Goal: Task Accomplishment & Management: Complete application form

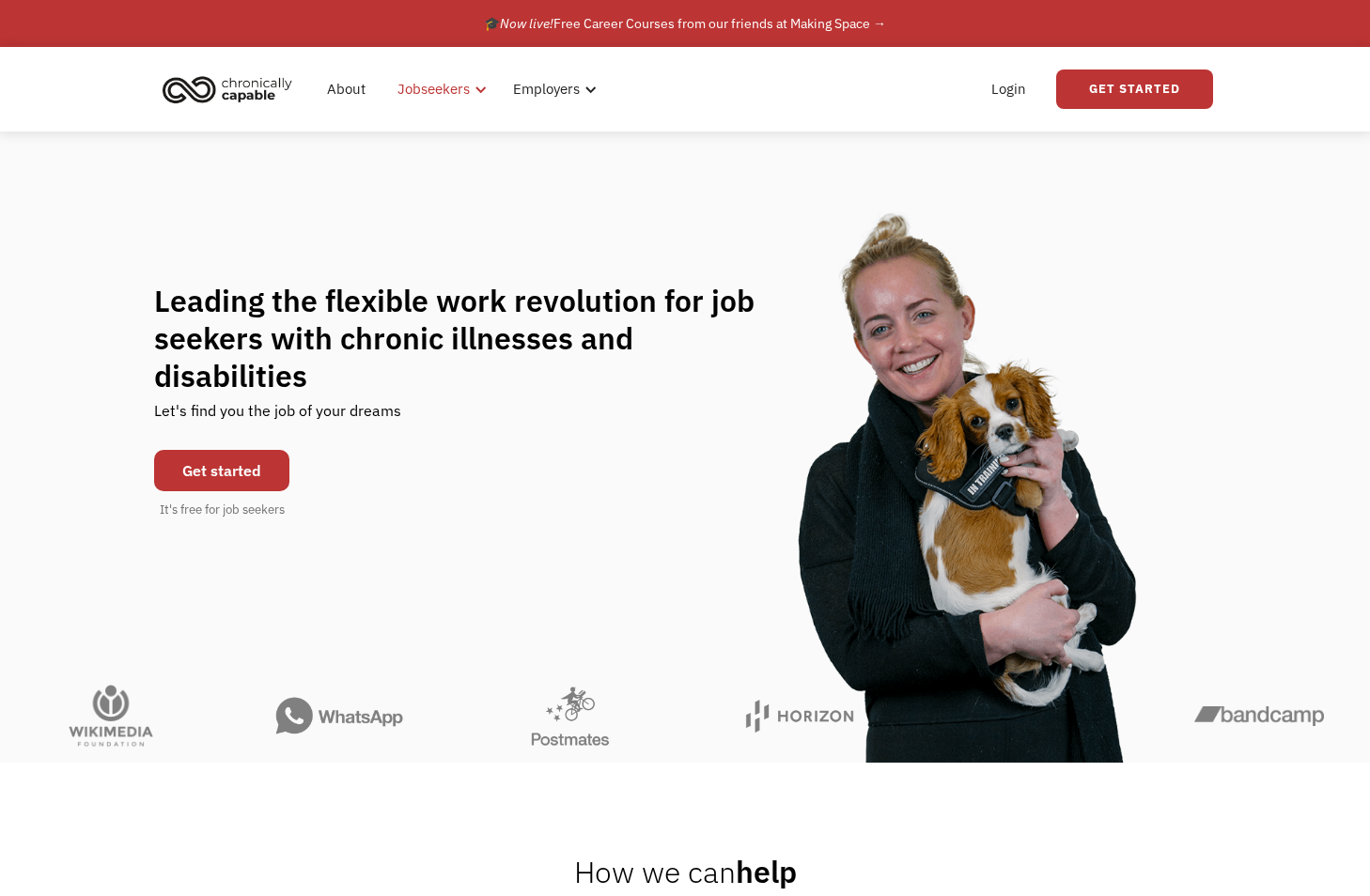
click at [446, 84] on div "Jobseekers" at bounding box center [433, 89] width 72 height 22
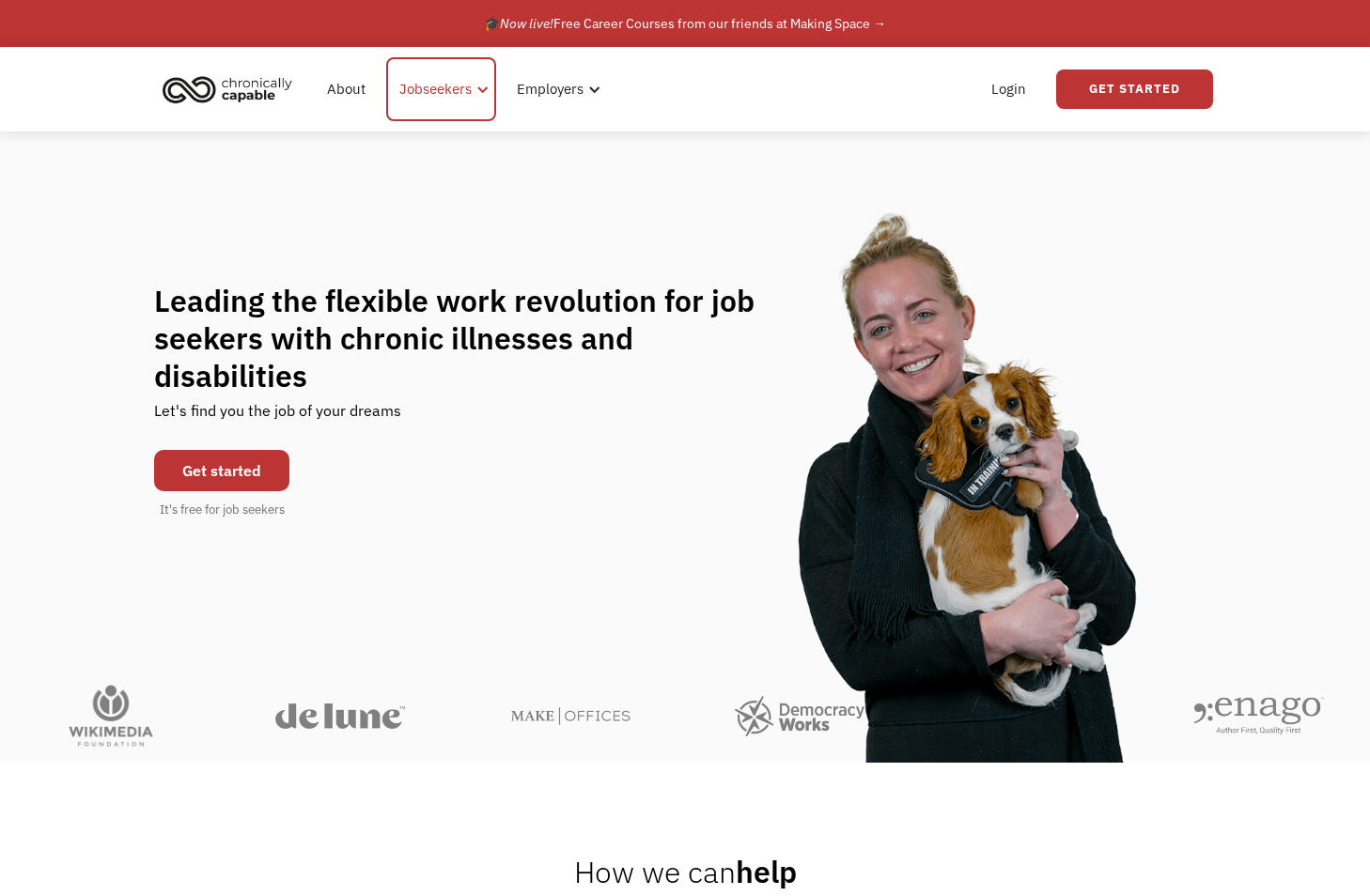
click at [476, 86] on div at bounding box center [482, 90] width 14 height 14
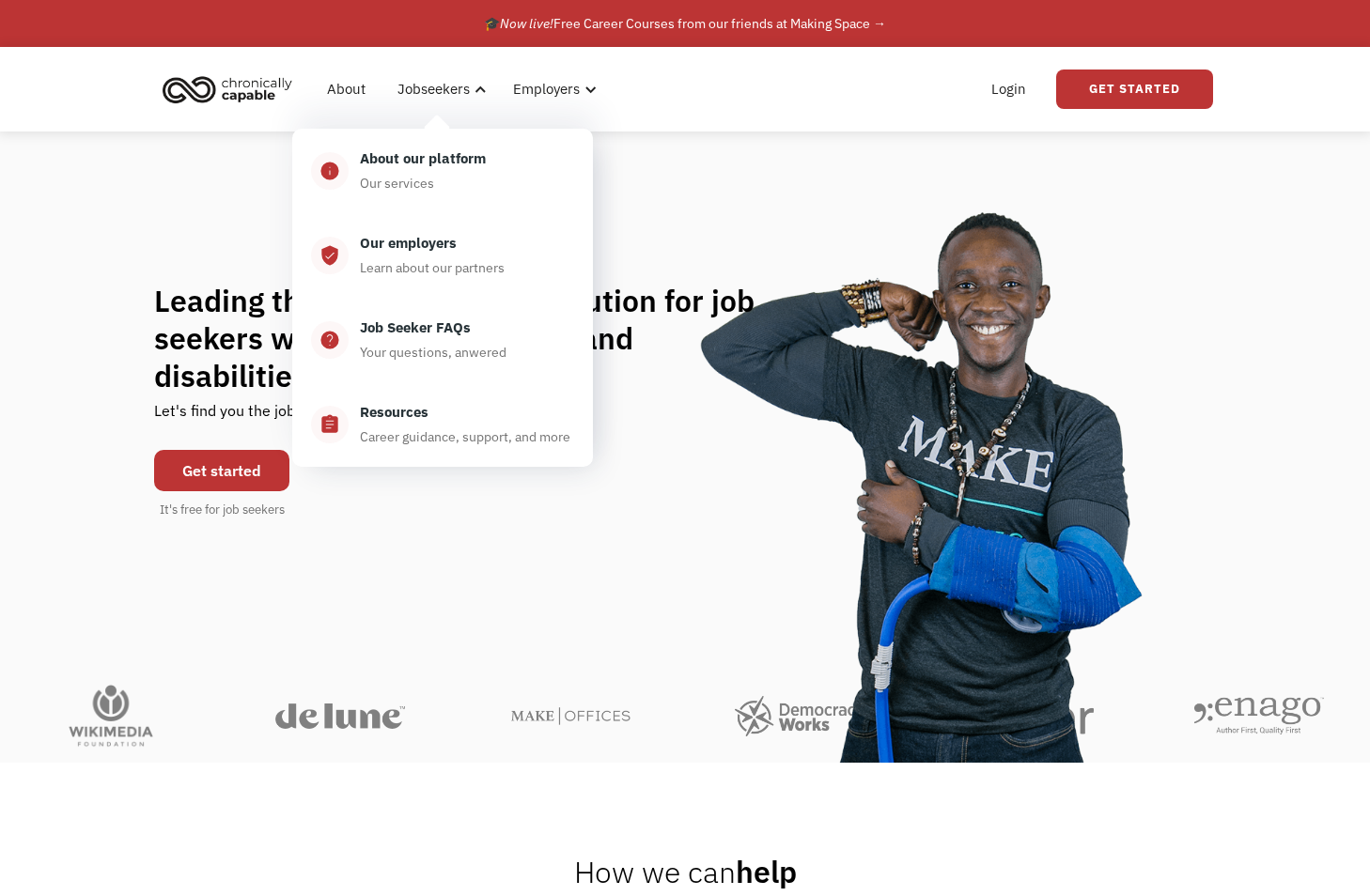
click at [848, 240] on div "Leading the flexible work revolution for job seekers with chronic illnesses and…" at bounding box center [685, 400] width 1370 height 537
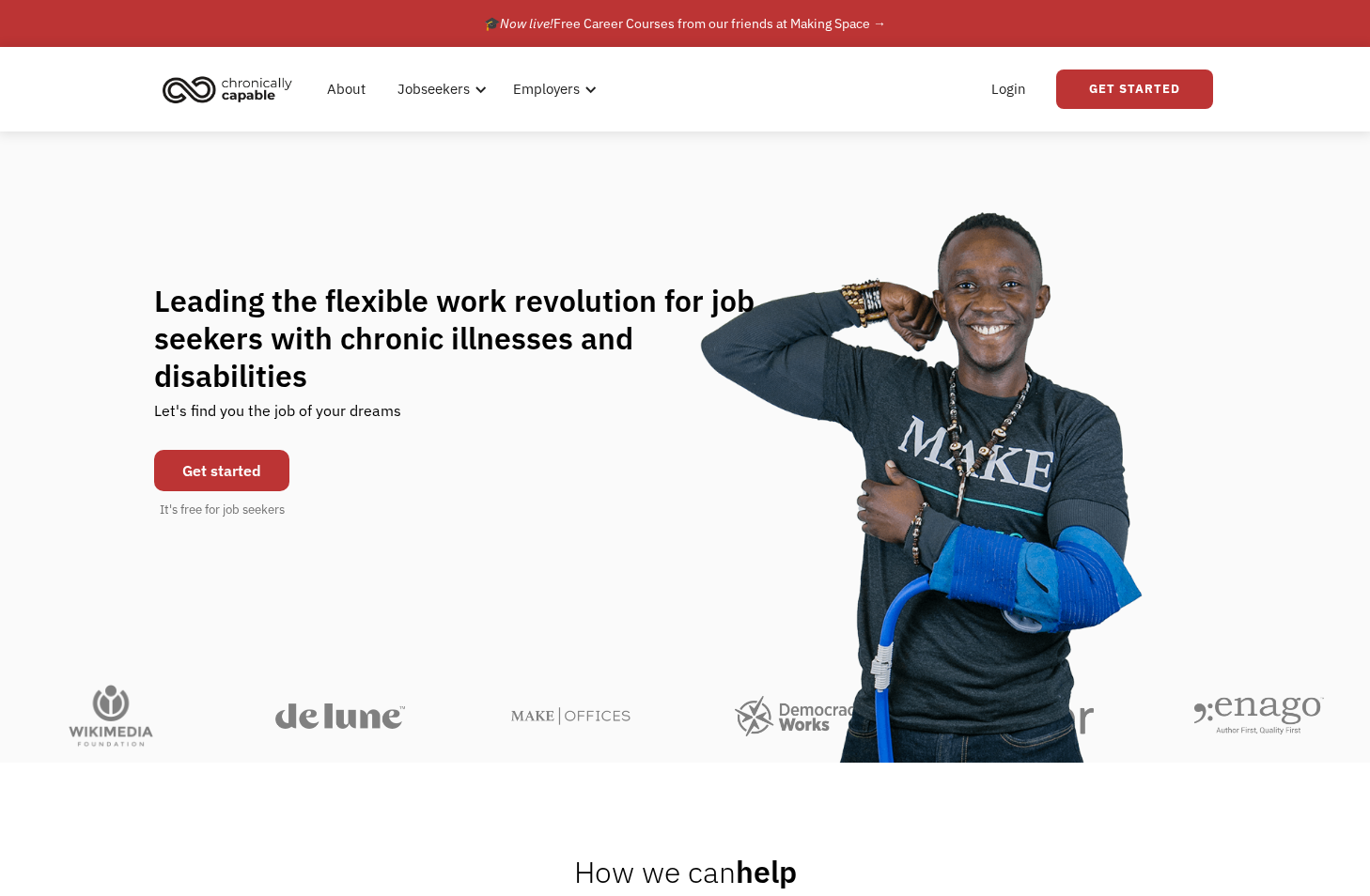
click at [208, 459] on link "Get started" at bounding box center [221, 471] width 136 height 41
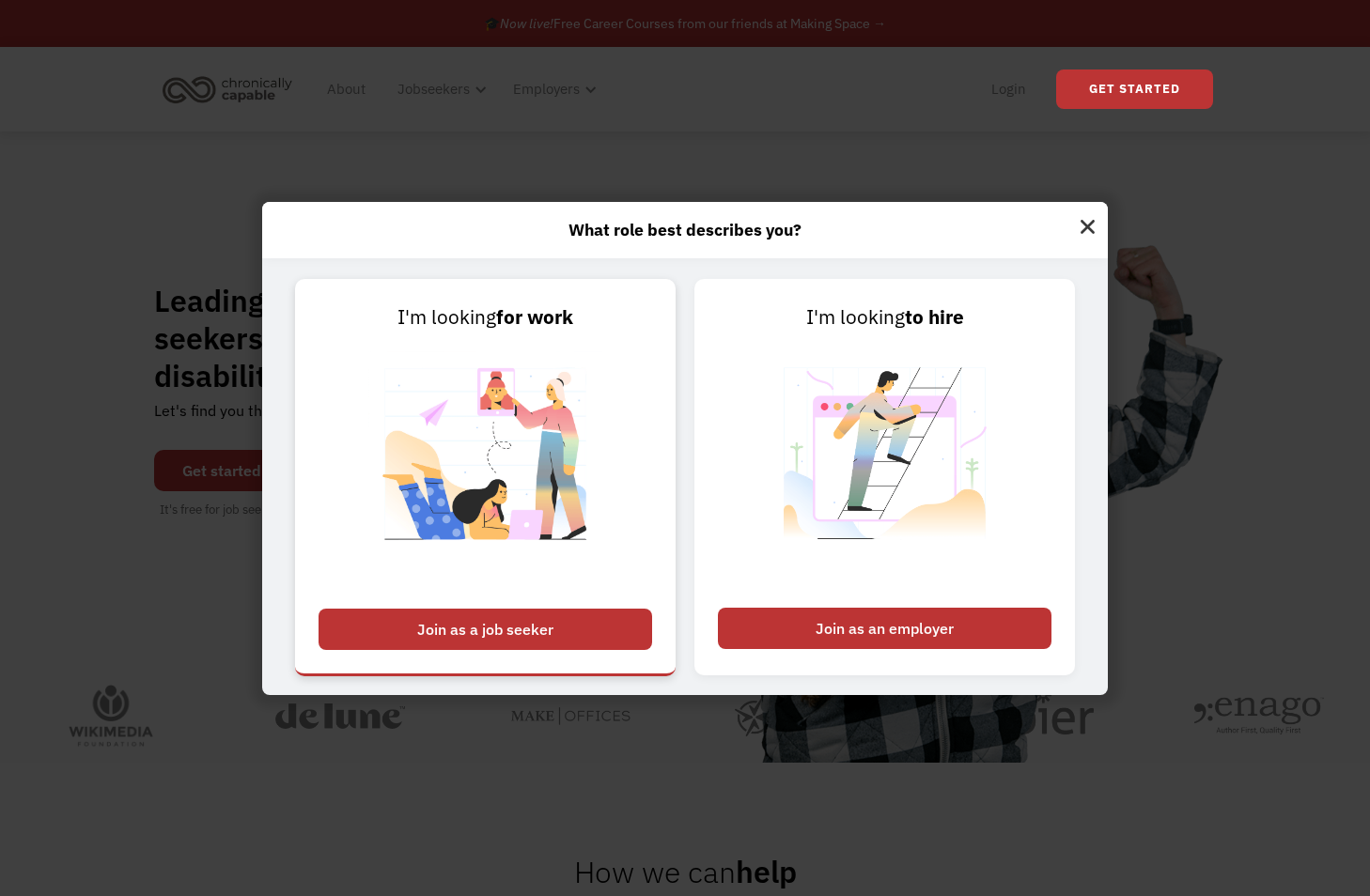
click at [495, 620] on div "Join as a job seeker" at bounding box center [485, 629] width 334 height 41
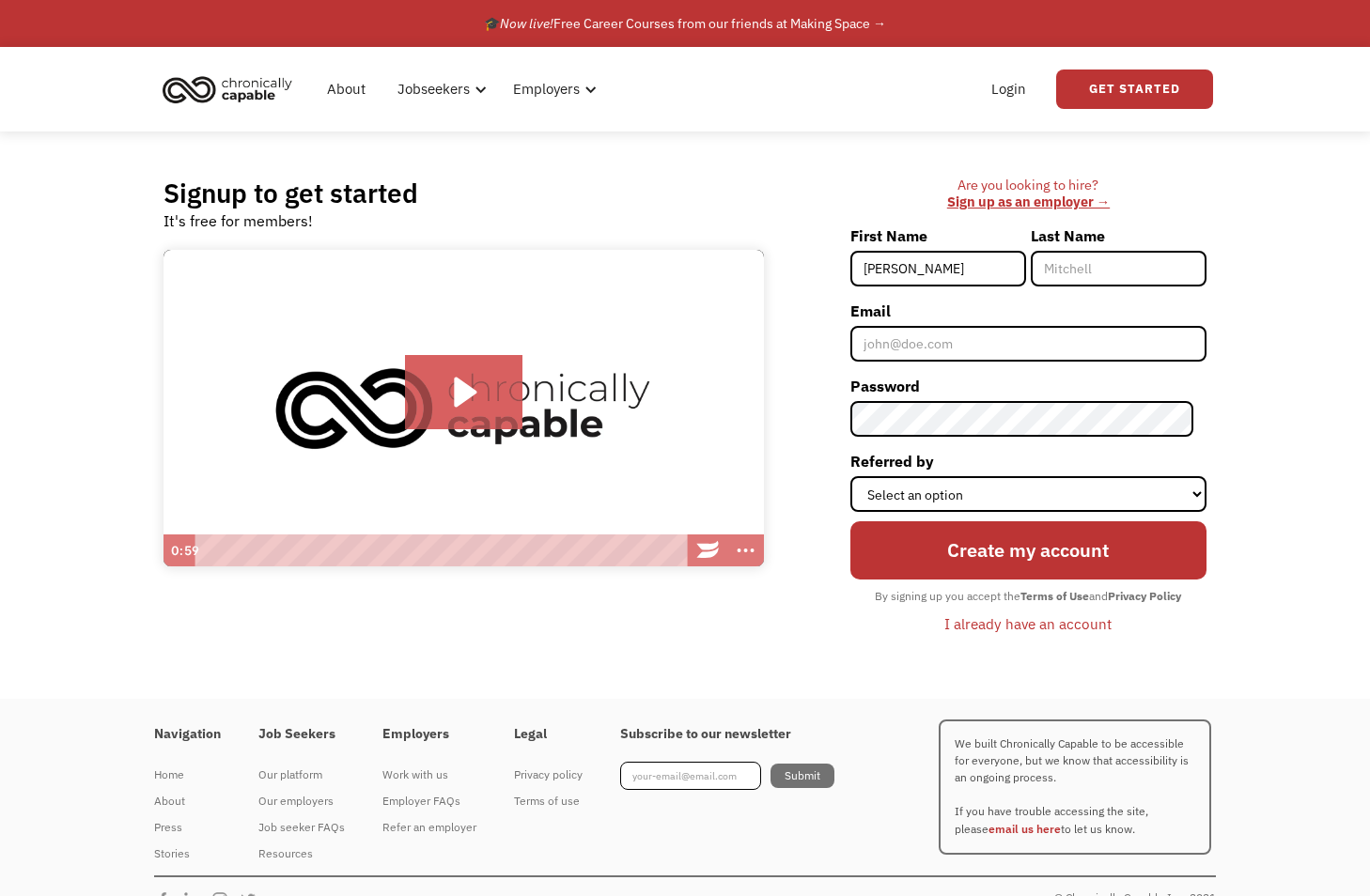
type input "[PERSON_NAME]"
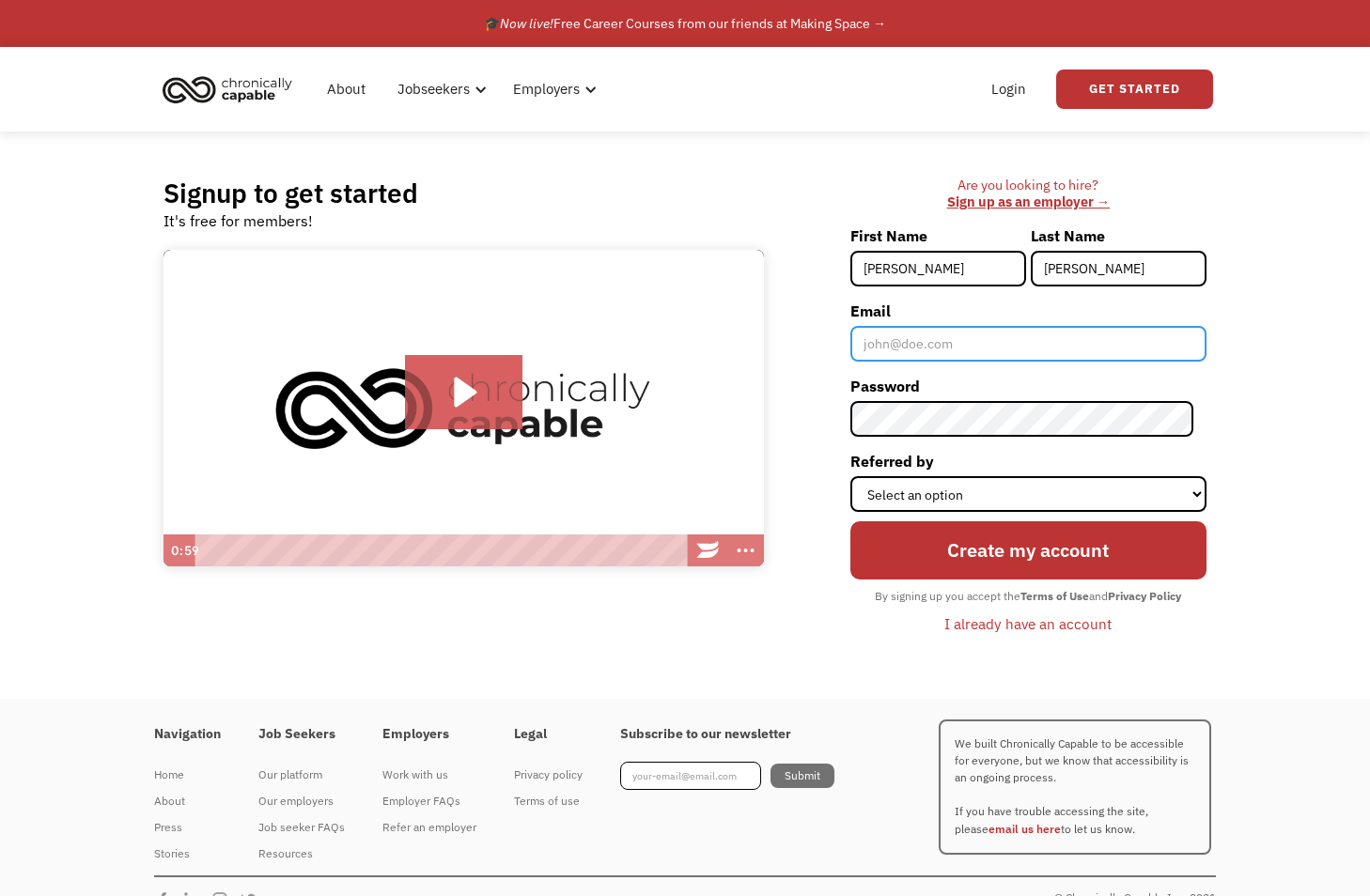
click at [927, 342] on input "Email" at bounding box center [1028, 344] width 356 height 36
type input "[PERSON_NAME][EMAIL_ADDRESS][PERSON_NAME][DOMAIN_NAME][US_STATE]"
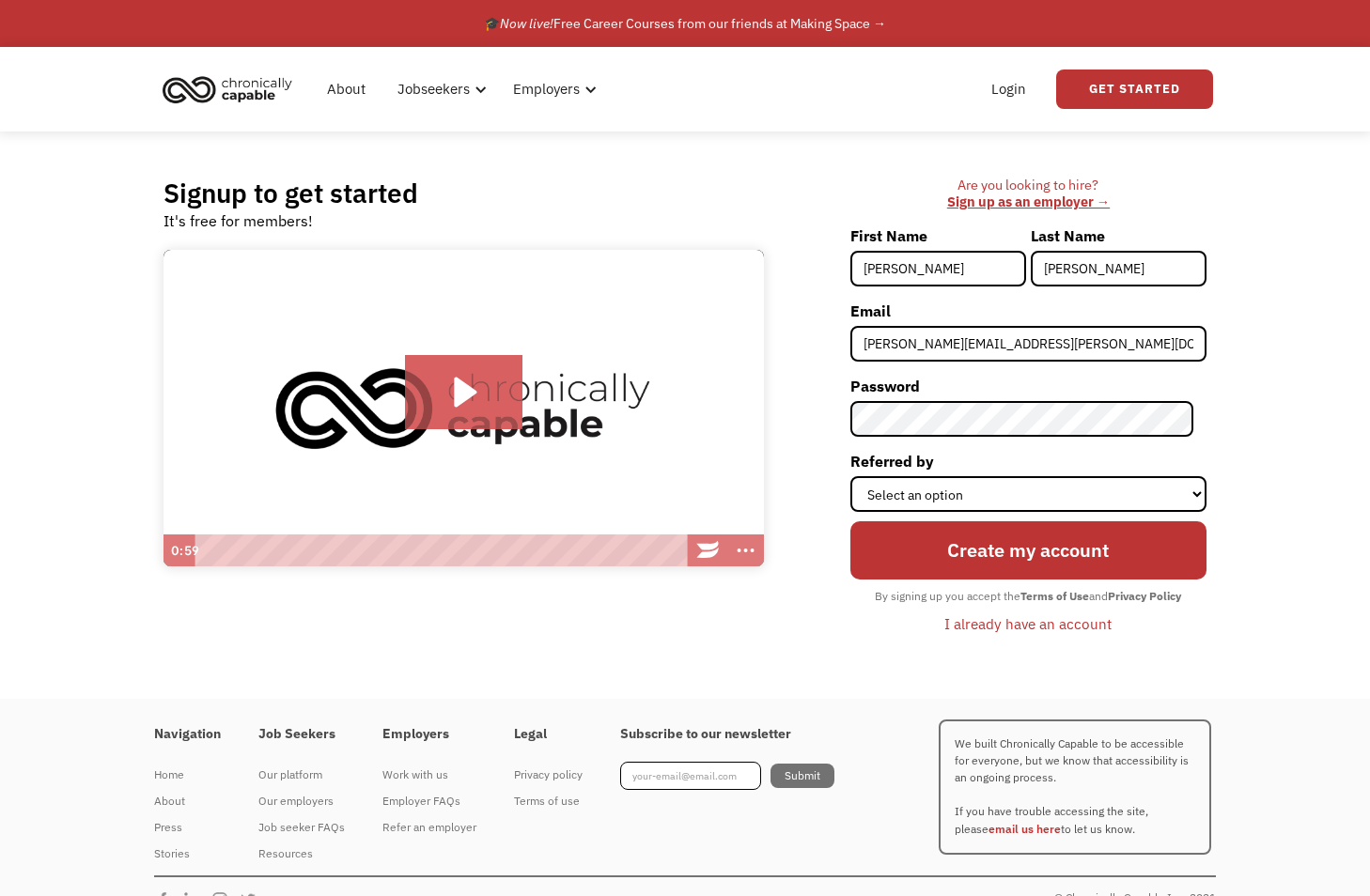
click at [1171, 471] on label "Referred by" at bounding box center [1028, 461] width 356 height 30
click at [1171, 476] on select "Select an option Instagram Facebook Twitter Search Engine News Article Word of …" at bounding box center [1028, 494] width 356 height 36
click at [1147, 496] on select "Select an option Instagram Facebook Twitter Search Engine News Article Word of …" at bounding box center [1028, 494] width 356 height 36
click at [863, 476] on select "Select an option Instagram Facebook Twitter Search Engine News Article Word of …" at bounding box center [1028, 494] width 356 height 36
click at [1072, 485] on select "Select an option Instagram Facebook Twitter Search Engine News Article Word of …" at bounding box center [1028, 494] width 356 height 36
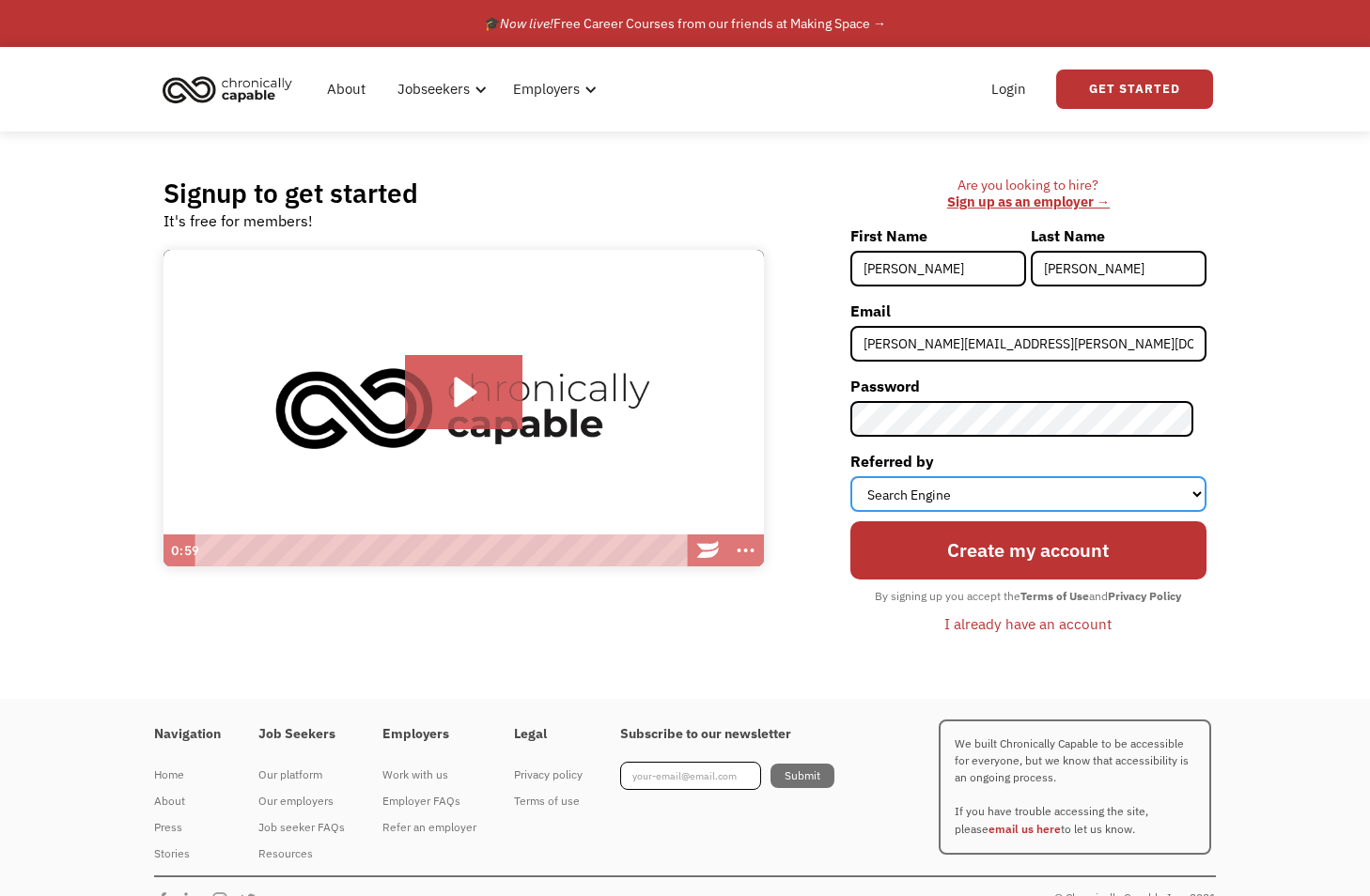
select select "Other"
click at [863, 476] on select "Select an option Instagram Facebook Twitter Search Engine News Article Word of …" at bounding box center [1028, 494] width 356 height 36
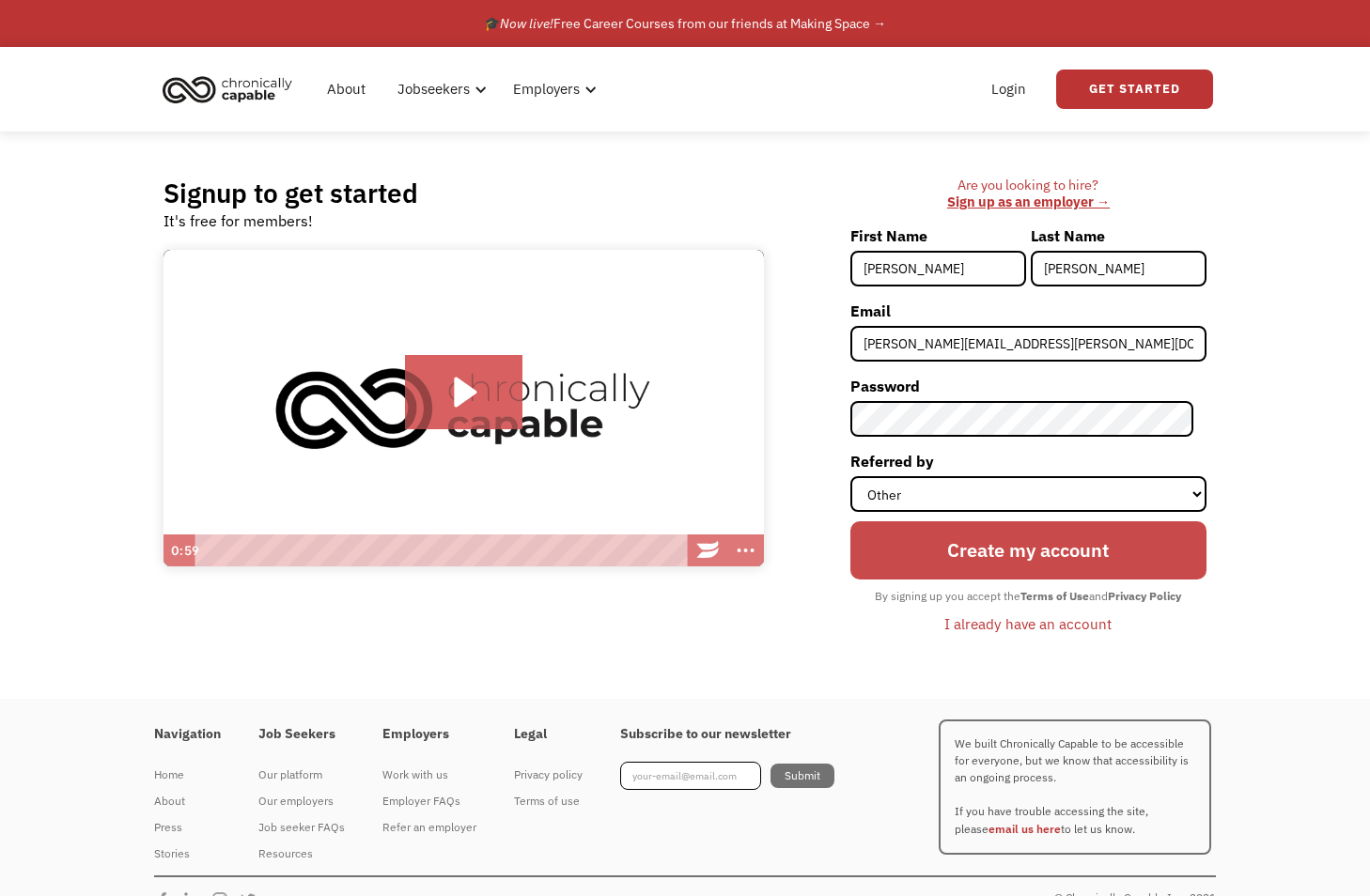
click at [1032, 538] on input "Create my account" at bounding box center [1028, 550] width 356 height 59
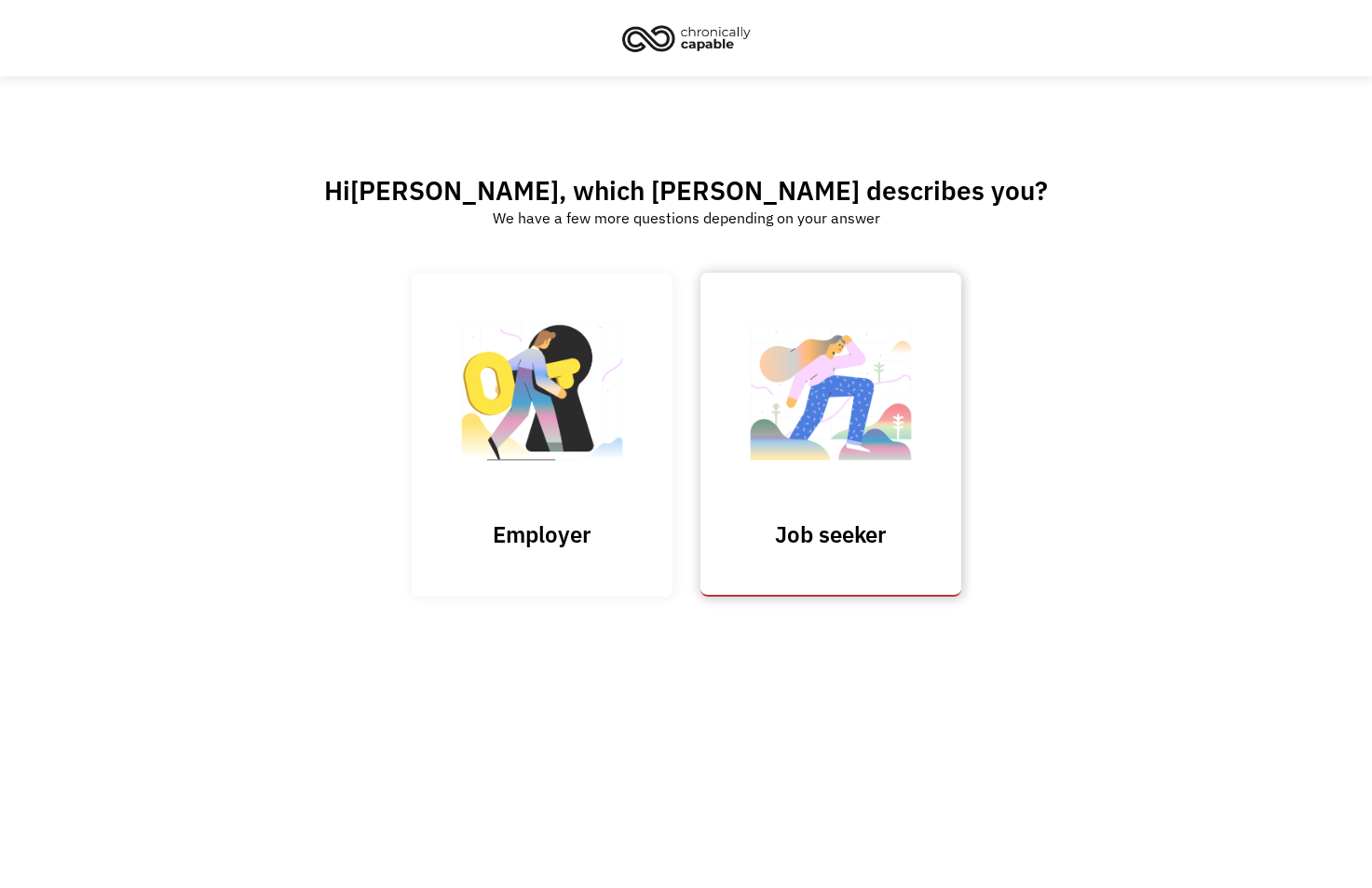
click at [840, 494] on link "Job seeker" at bounding box center [830, 434] width 260 height 323
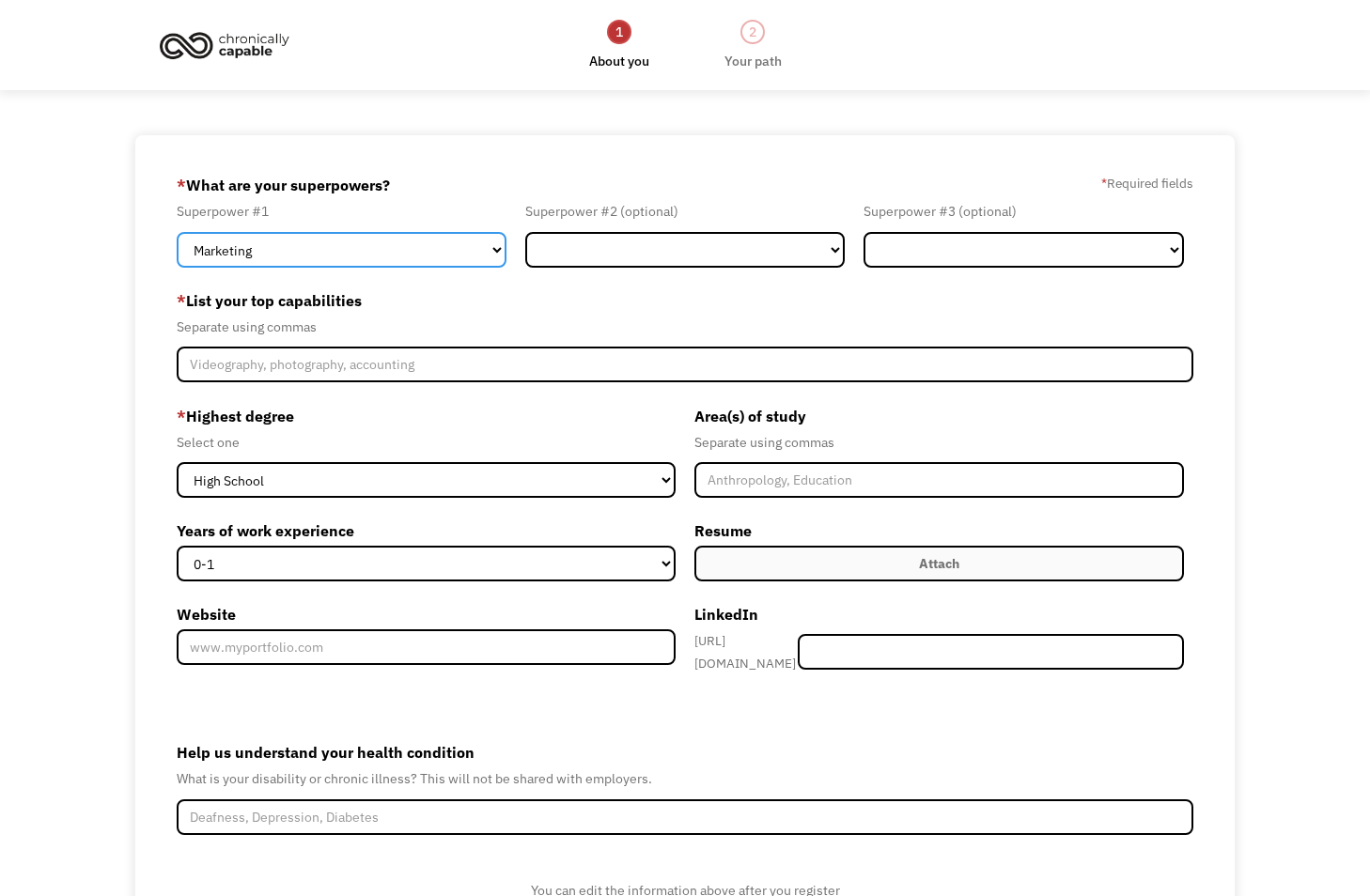
click at [366, 244] on select "Marketing Human Resources Finance Technology Operations Sales Industrial & Manu…" at bounding box center [342, 249] width 330 height 36
select select "Customer Service"
click at [177, 232] on select "Marketing Human Resources Finance Technology Operations Sales Industrial & Manu…" at bounding box center [342, 249] width 330 height 36
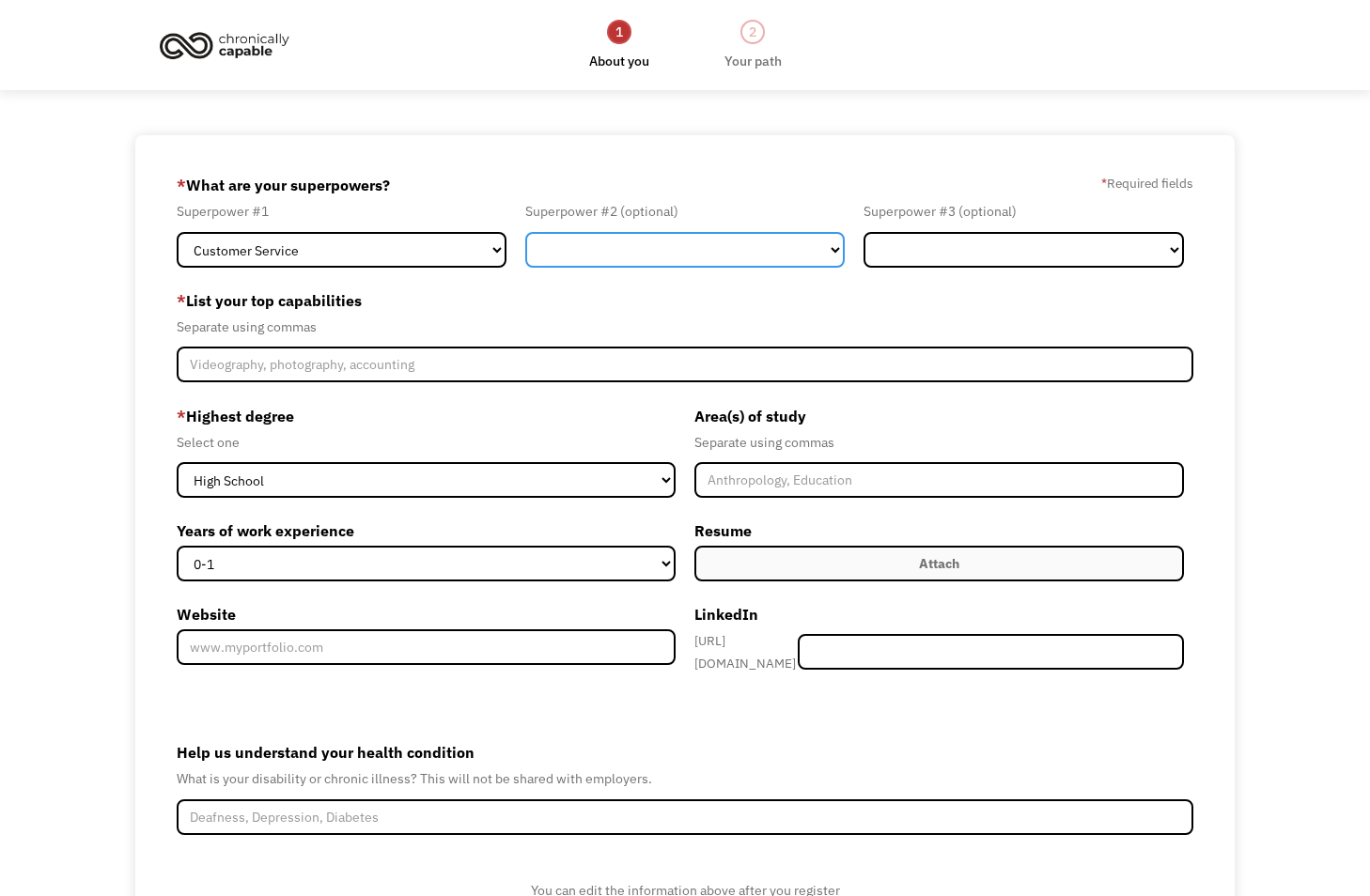
click at [646, 240] on select "Marketing Human Resources Finance Technology Operations Sales Industrial & Manu…" at bounding box center [685, 249] width 321 height 36
select select "Administration"
click at [526, 232] on select "Marketing Human Resources Finance Technology Operations Sales Industrial & Manu…" at bounding box center [685, 249] width 321 height 36
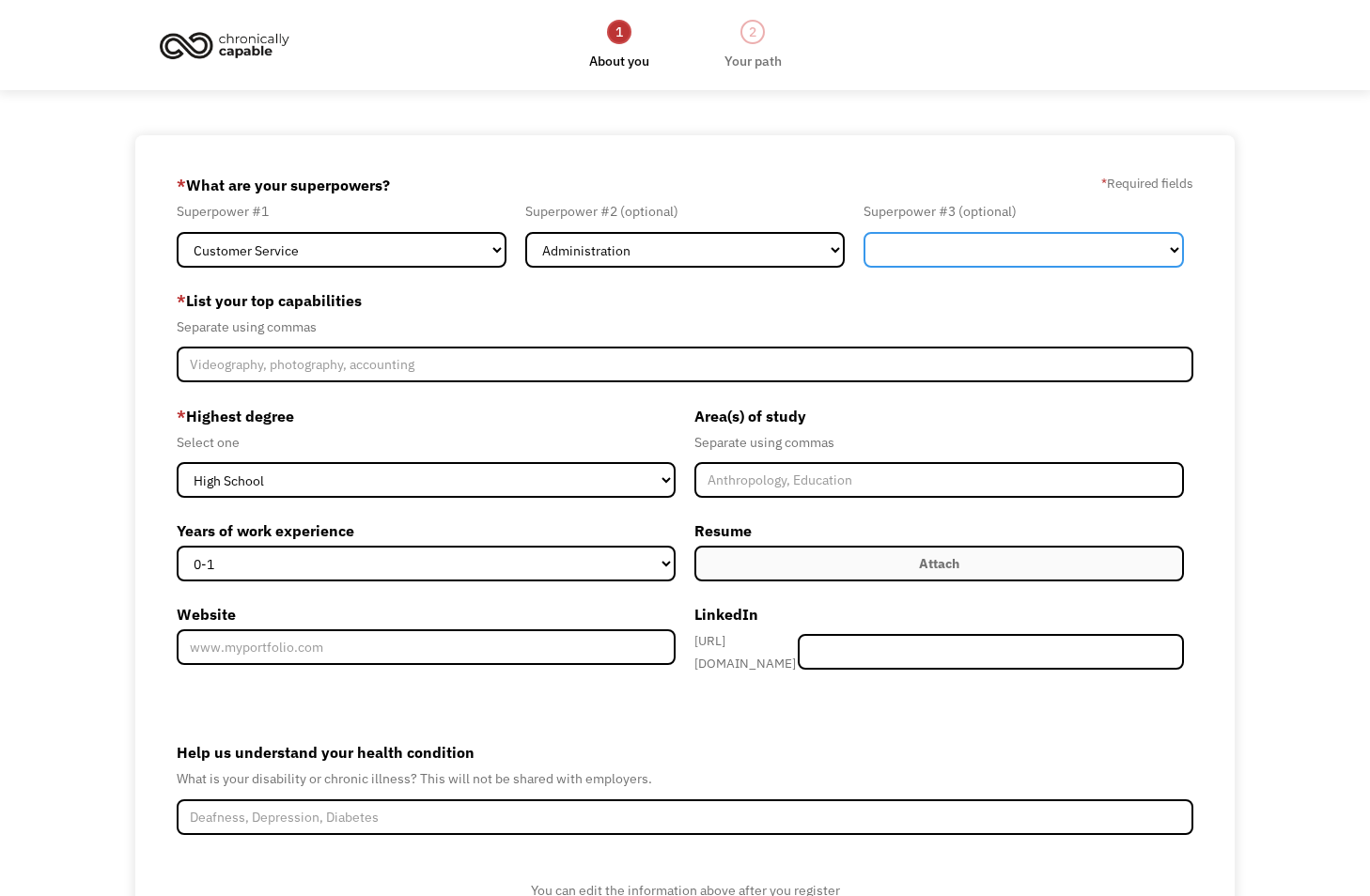
click at [1003, 260] on select "Marketing Human Resources Finance Technology Operations Sales Industrial & Manu…" at bounding box center [1023, 249] width 321 height 36
click at [581, 312] on label "* List your top capabilities" at bounding box center [685, 300] width 1018 height 30
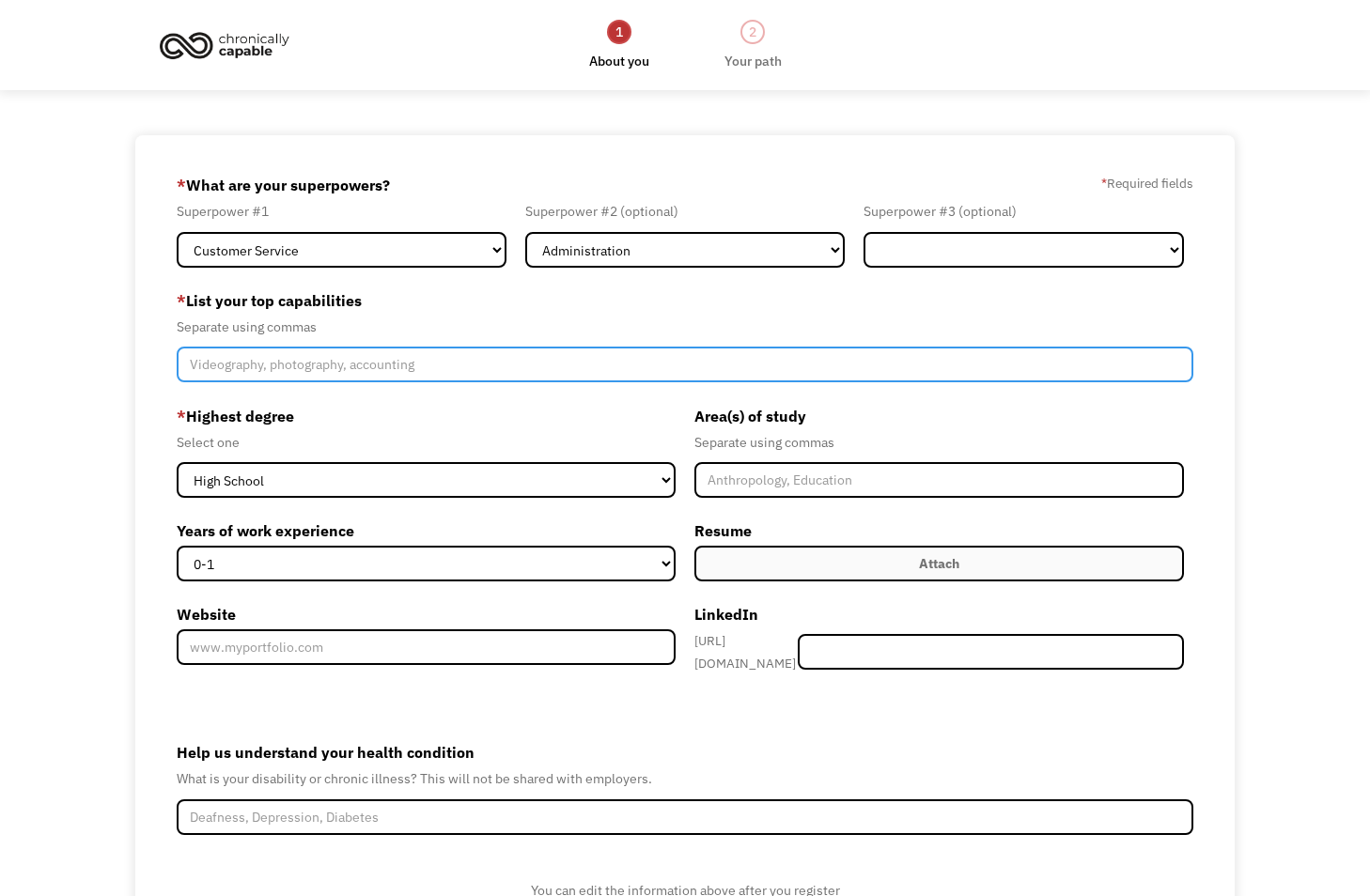
click at [517, 380] on input "Member-Create-Step1" at bounding box center [685, 364] width 1018 height 36
type input "counseling"
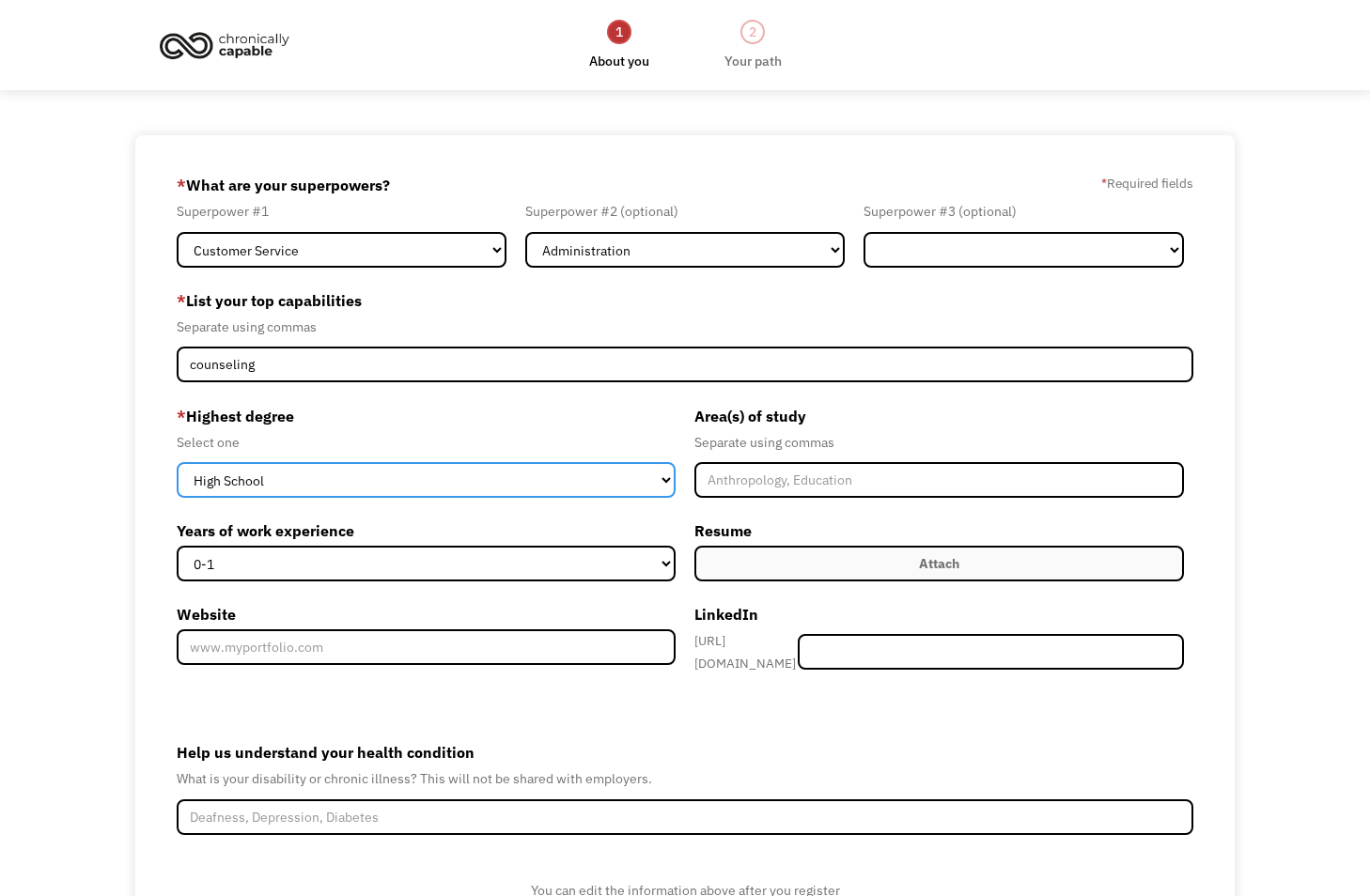
click at [575, 476] on select "High School Associates Bachelors Master's PhD" at bounding box center [427, 479] width 499 height 36
select select "masters"
click at [177, 462] on select "High School Associates Bachelors Master's PhD" at bounding box center [427, 479] width 499 height 36
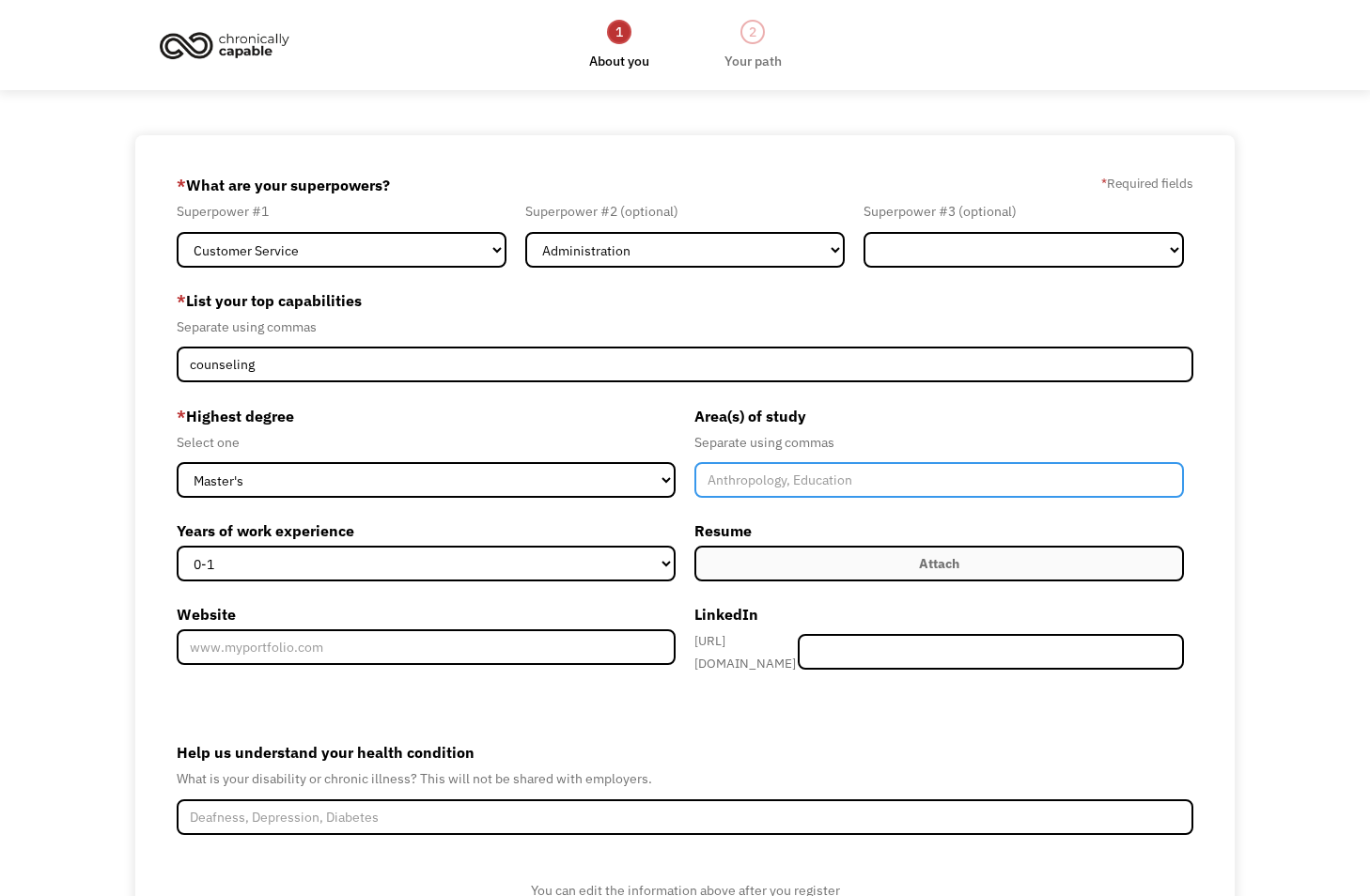
click at [816, 489] on input "Member-Create-Step1" at bounding box center [939, 479] width 490 height 36
type input "Rehab counseling"
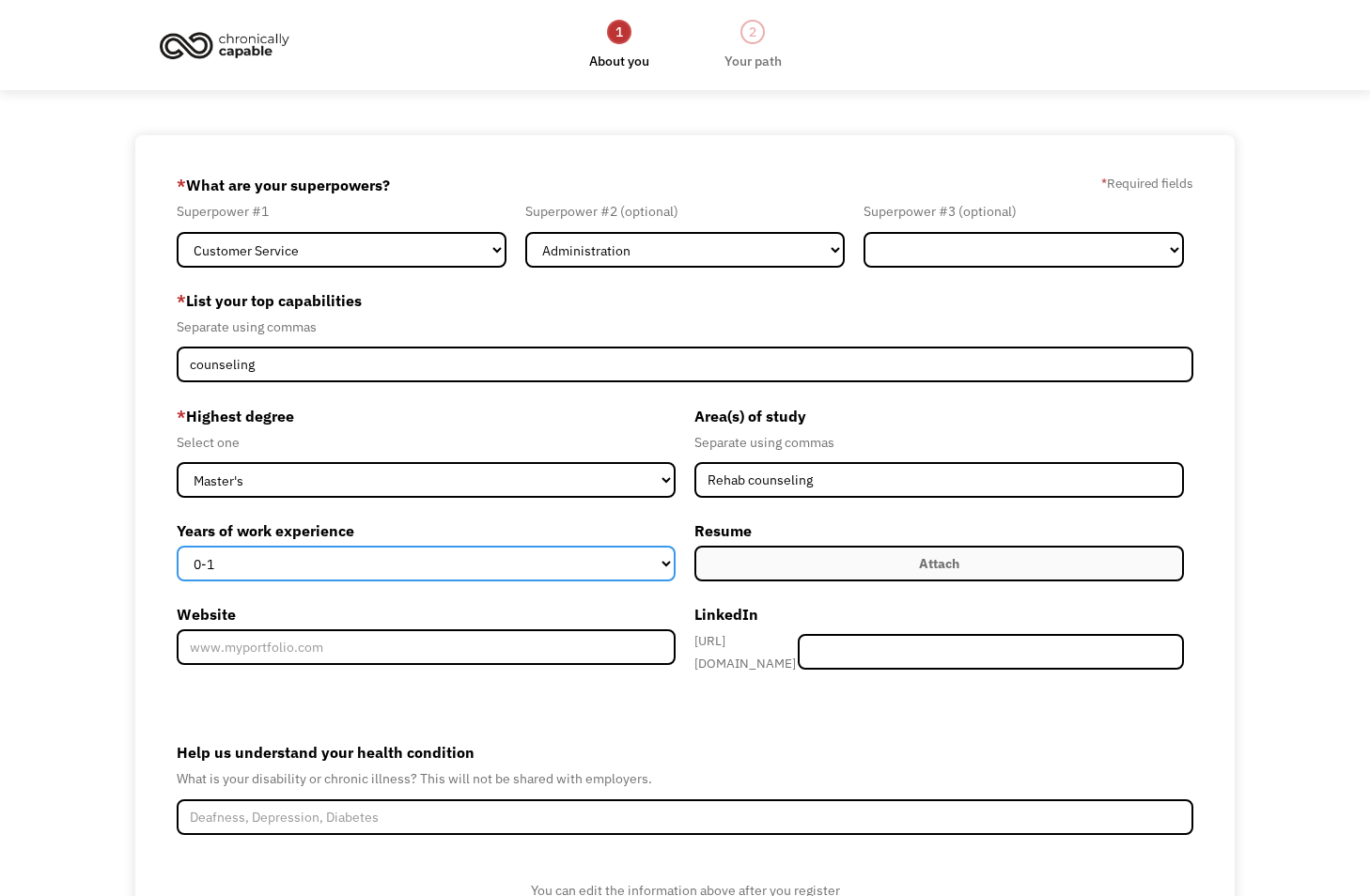
click at [539, 569] on select "0-1 2-4 5-10 11-15 15+" at bounding box center [427, 563] width 499 height 36
select select "11-15"
click at [177, 546] on select "0-1 2-4 5-10 11-15 15+" at bounding box center [427, 563] width 499 height 36
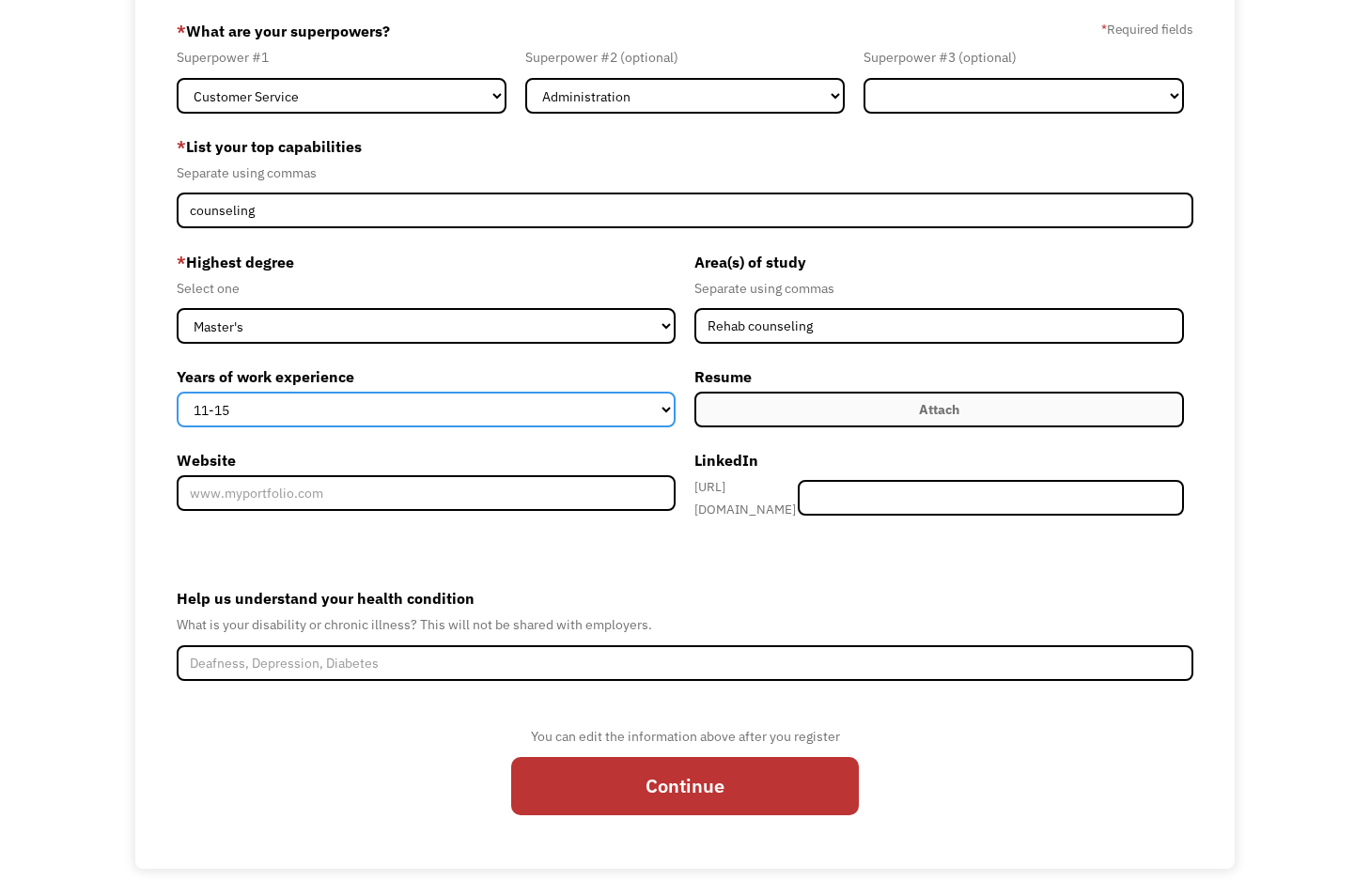
scroll to position [162, 0]
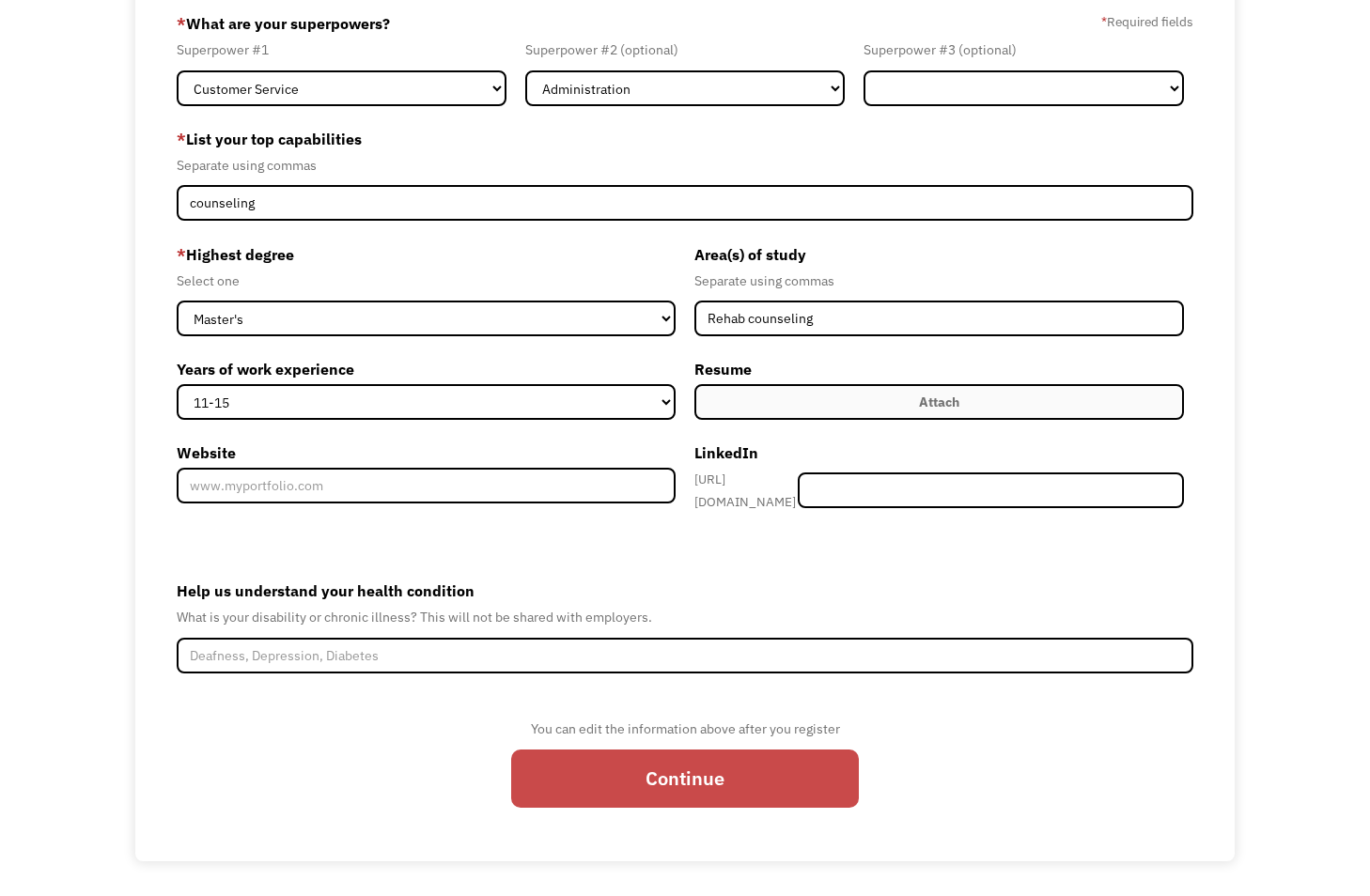
click at [691, 773] on input "Continue" at bounding box center [685, 779] width 348 height 59
type input "Please wait..."
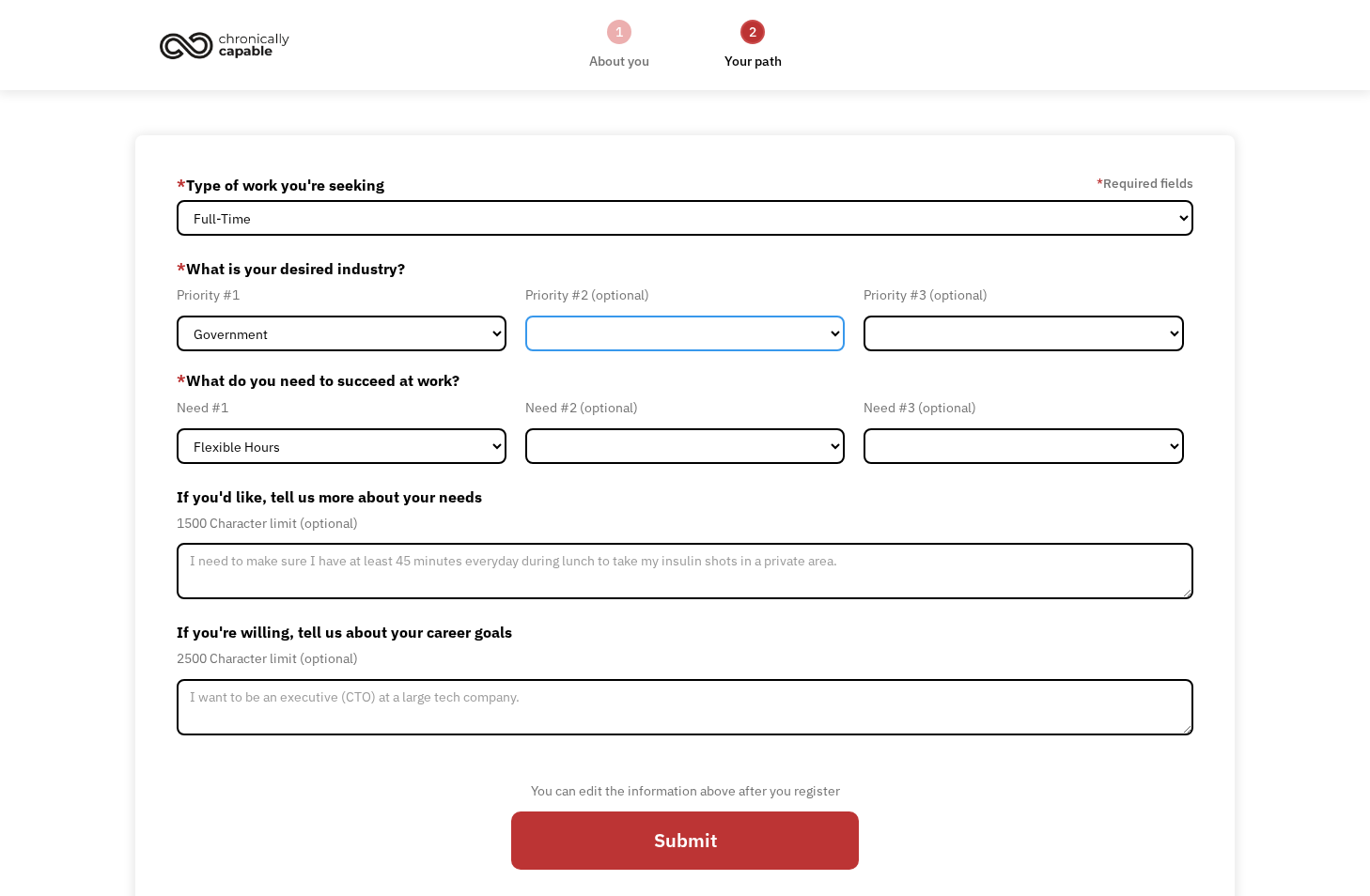
click at [559, 345] on select "Government Finance & Insurance Health & Social Care Tech & Engineering Creative…" at bounding box center [685, 333] width 321 height 36
select select "Administrative"
click at [526, 316] on select "Government Finance & Insurance Health & Social Care Tech & Engineering Creative…" at bounding box center [685, 333] width 321 height 36
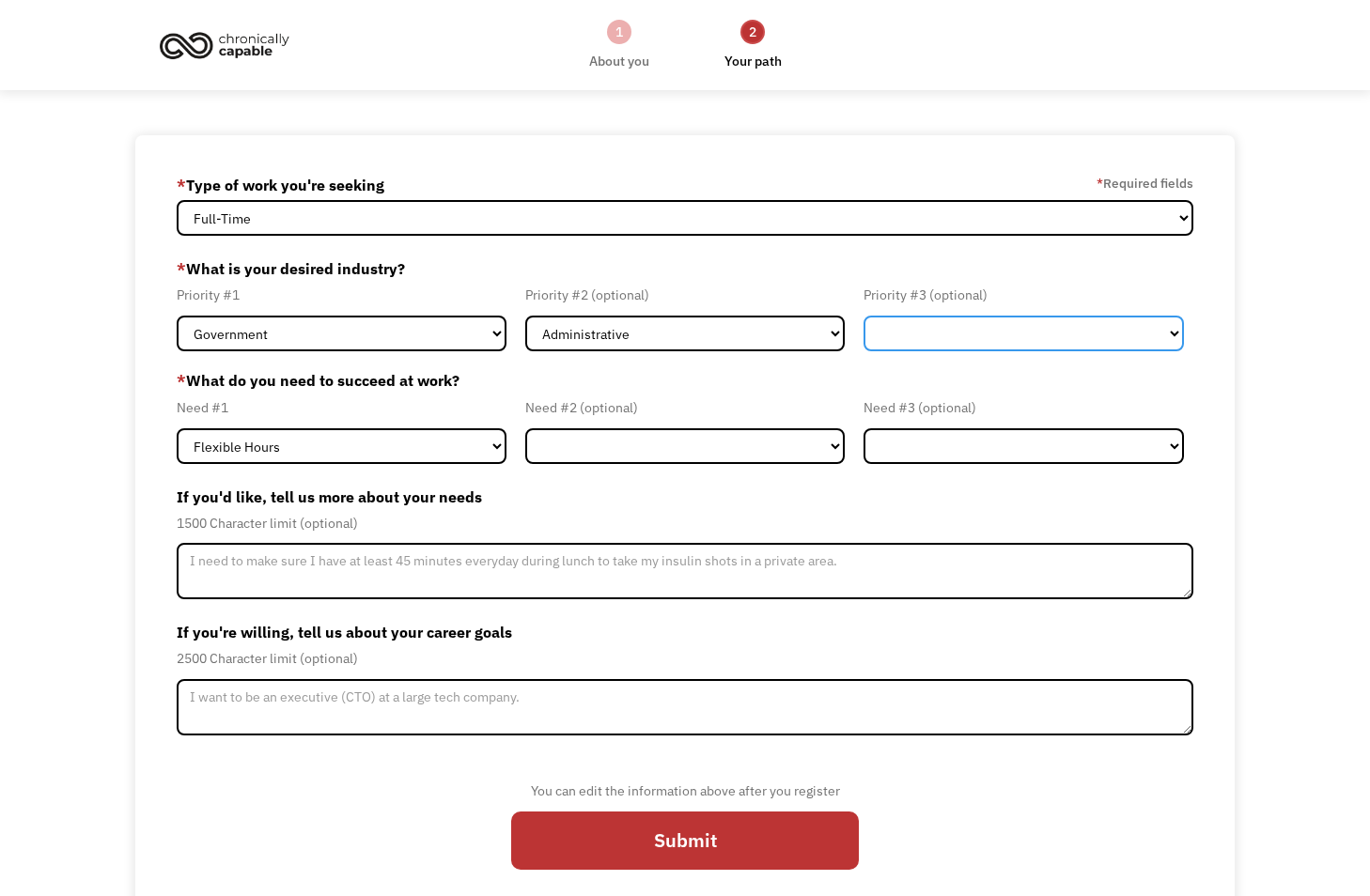
click at [983, 336] on select "Government Finance & Insurance Health & Social Care Tech & Engineering Creative…" at bounding box center [1023, 333] width 321 height 36
select select "Education"
click at [864, 316] on select "Government Finance & Insurance Health & Social Care Tech & Engineering Creative…" at bounding box center [1023, 333] width 321 height 36
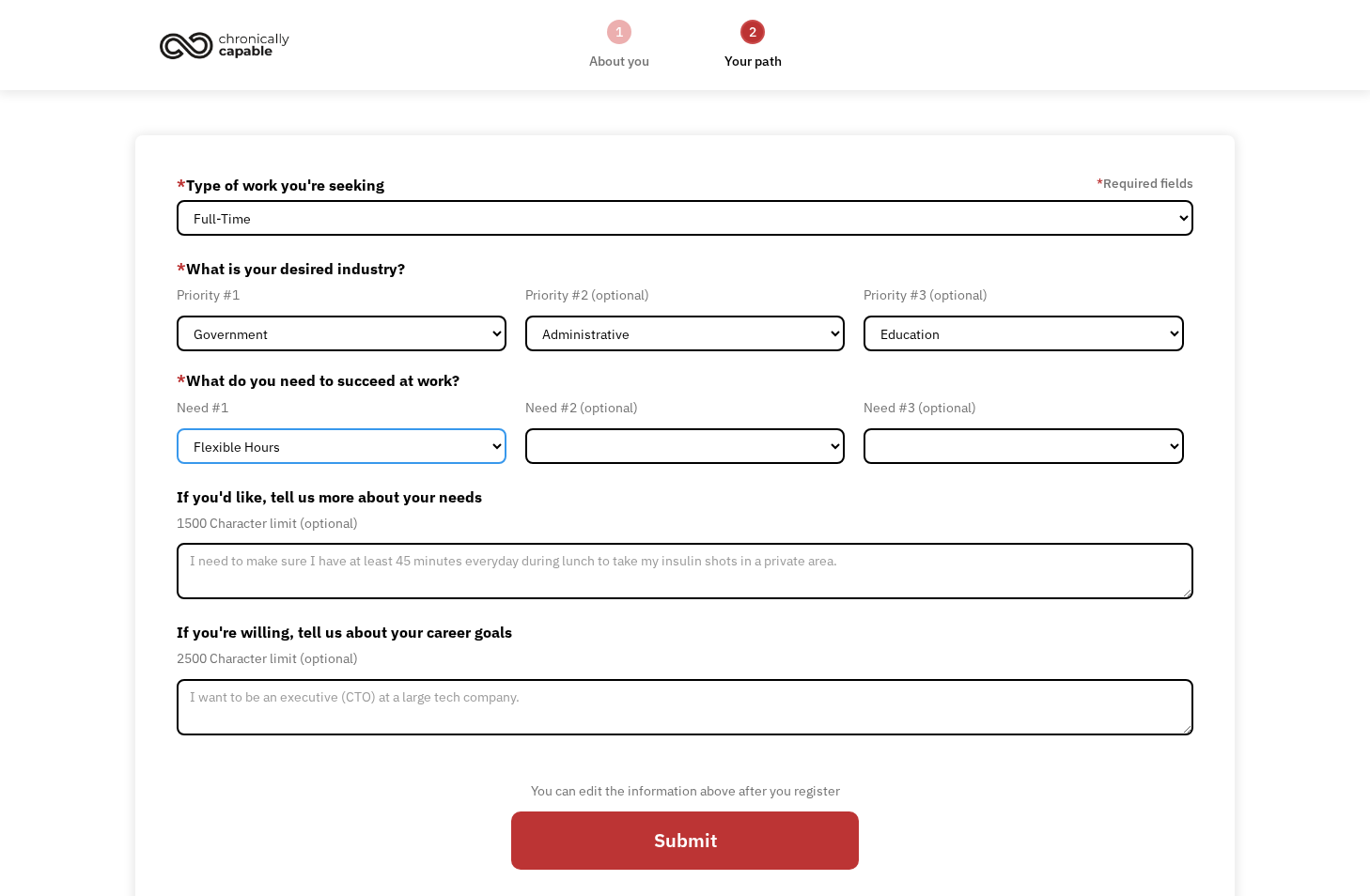
click at [455, 445] on select "Flexible Hours Remote Work Service Animal On-site Accommodations Visual Support…" at bounding box center [342, 446] width 330 height 36
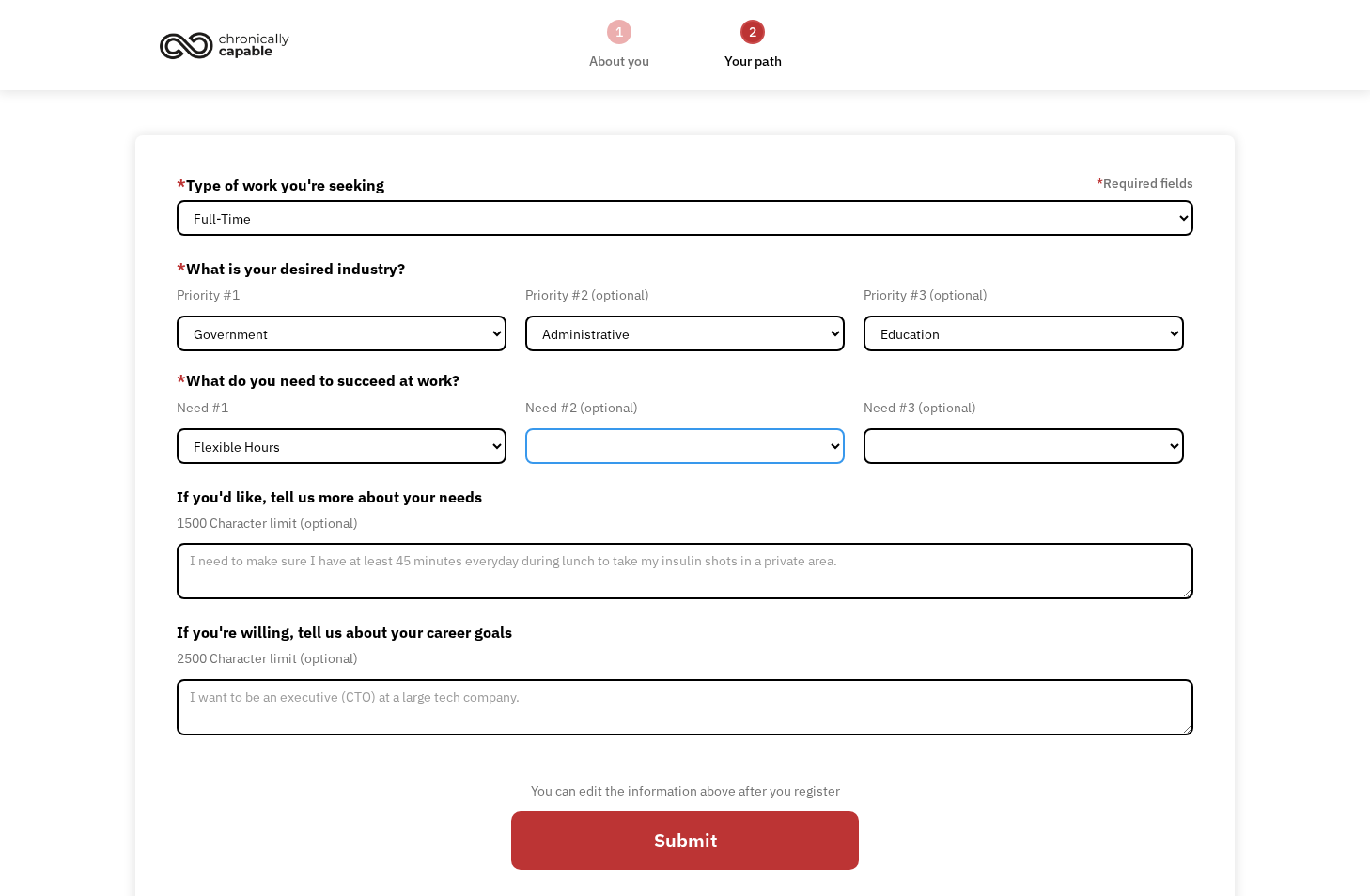
click at [576, 452] on select "Flexible Hours Remote Work Service Animal On-site Accommodations Visual Support…" at bounding box center [685, 446] width 321 height 36
select select "Remote Work"
click at [526, 428] on select "Flexible Hours Remote Work Service Animal On-site Accommodations Visual Support…" at bounding box center [685, 446] width 321 height 36
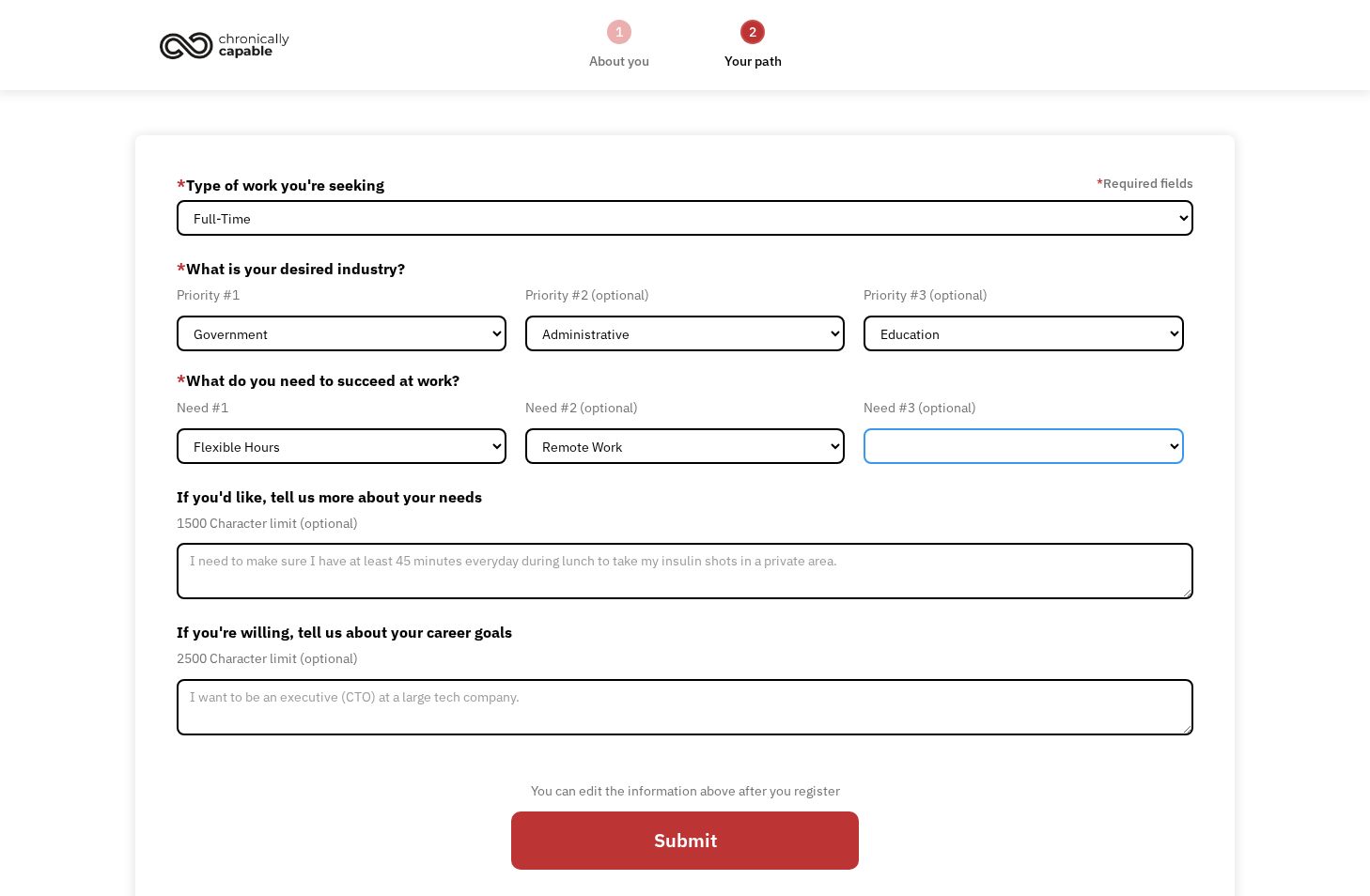
click at [876, 433] on select "Flexible Hours Remote Work Service Animal On-site Accommodations Visual Support…" at bounding box center [1023, 446] width 321 height 36
select select "On-site Accommodations"
click at [864, 428] on select "Flexible Hours Remote Work Service Animal On-site Accommodations Visual Support…" at bounding box center [1023, 446] width 321 height 36
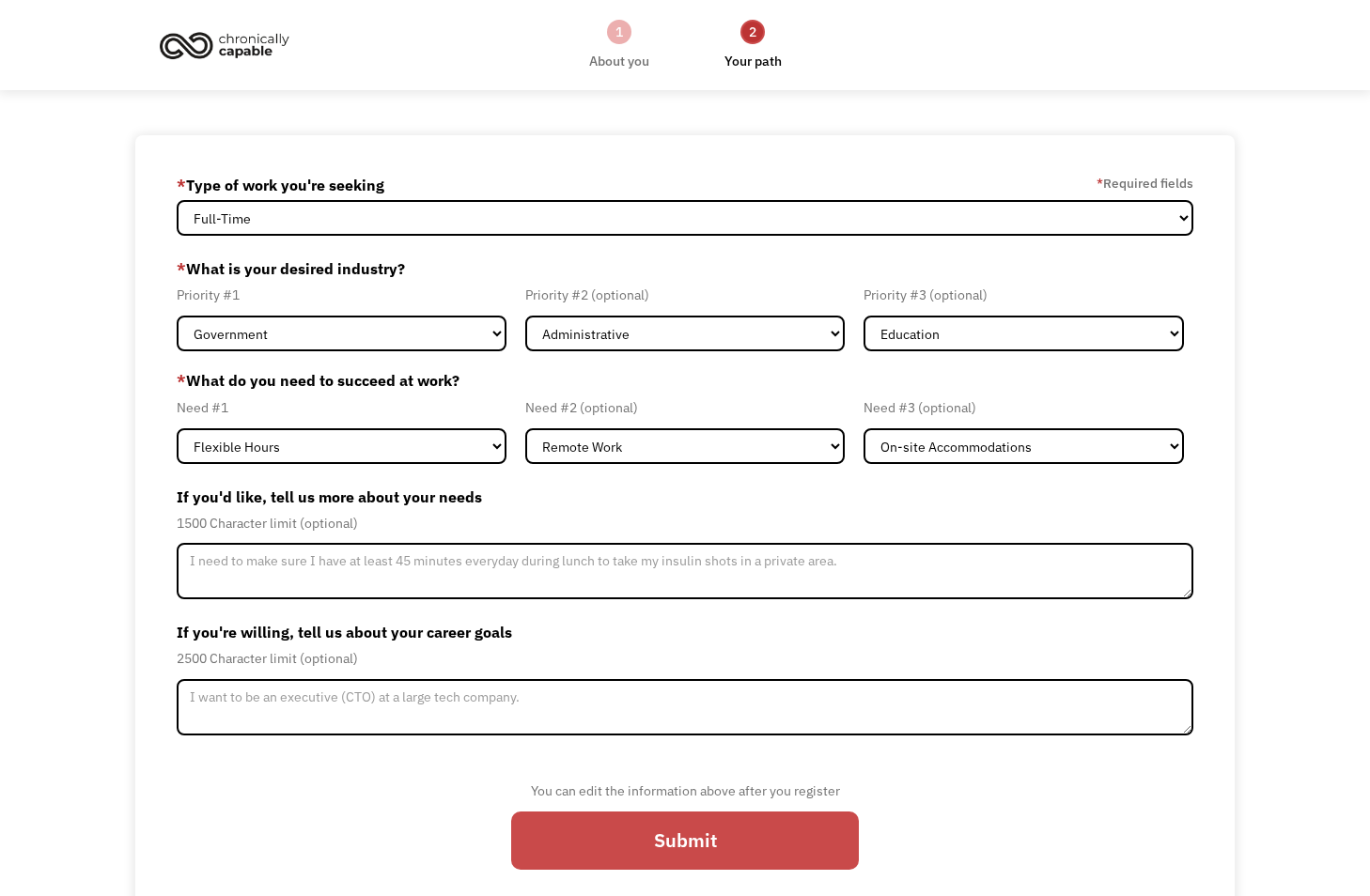
click at [689, 851] on input "Submit" at bounding box center [685, 840] width 348 height 59
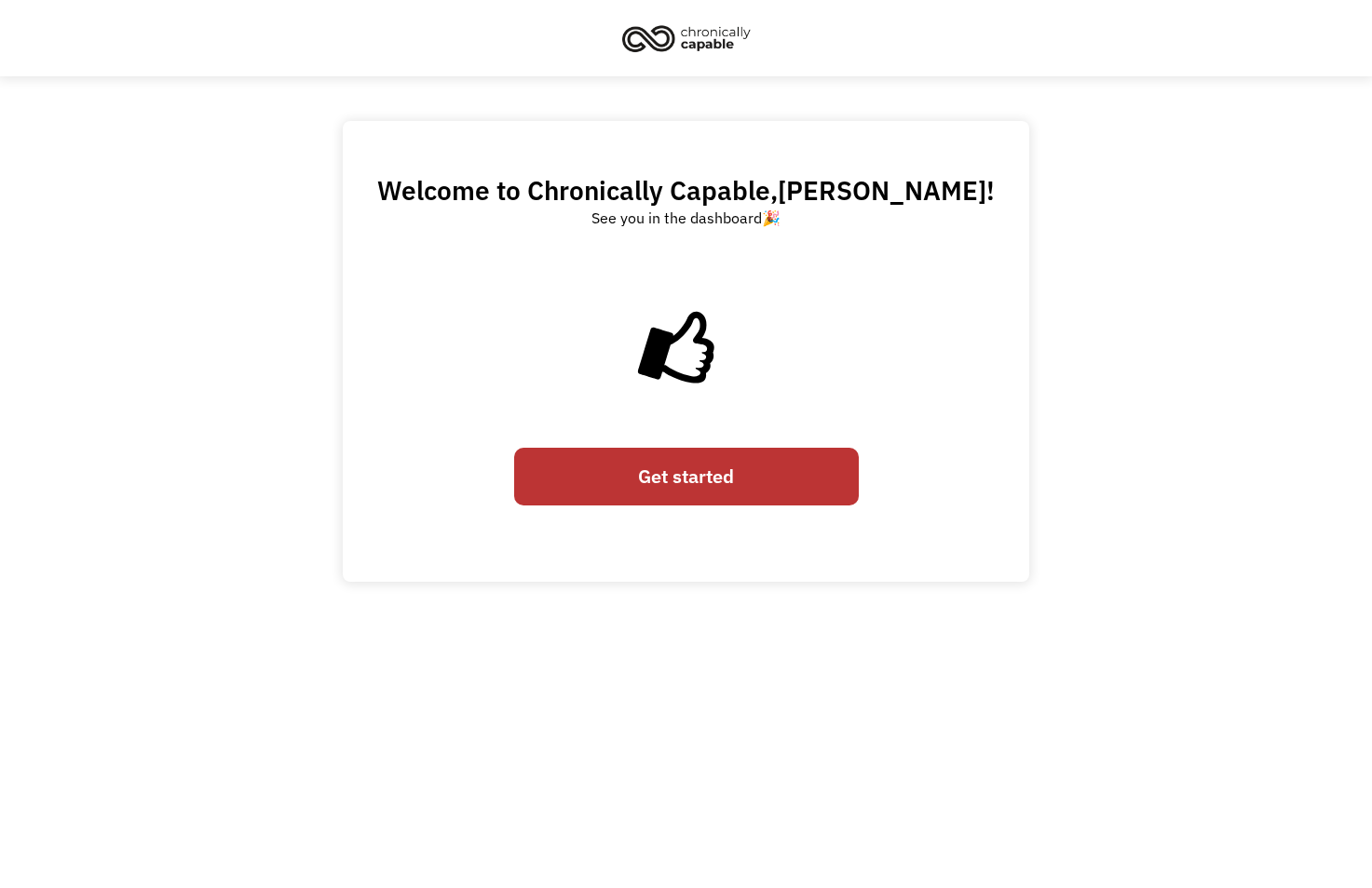
click at [721, 446] on div "Get started" at bounding box center [686, 477] width 344 height 76
click at [699, 474] on link "Get started" at bounding box center [686, 477] width 344 height 58
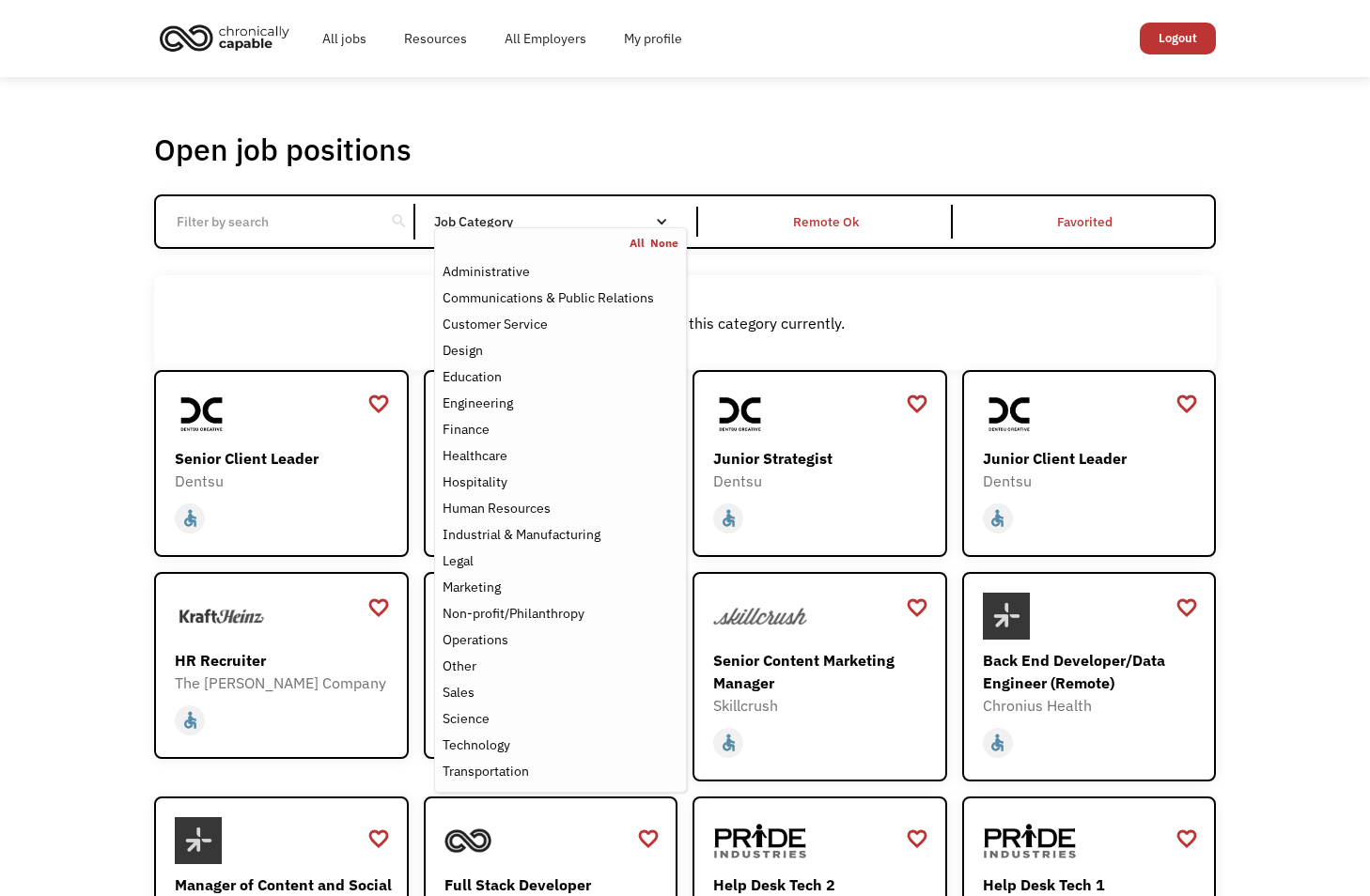
click at [517, 227] on nav "All None Administrative Communications & Public Relations Customer Service Desi…" at bounding box center [560, 510] width 253 height 566
click at [579, 260] on div "Administrative" at bounding box center [560, 270] width 236 height 22
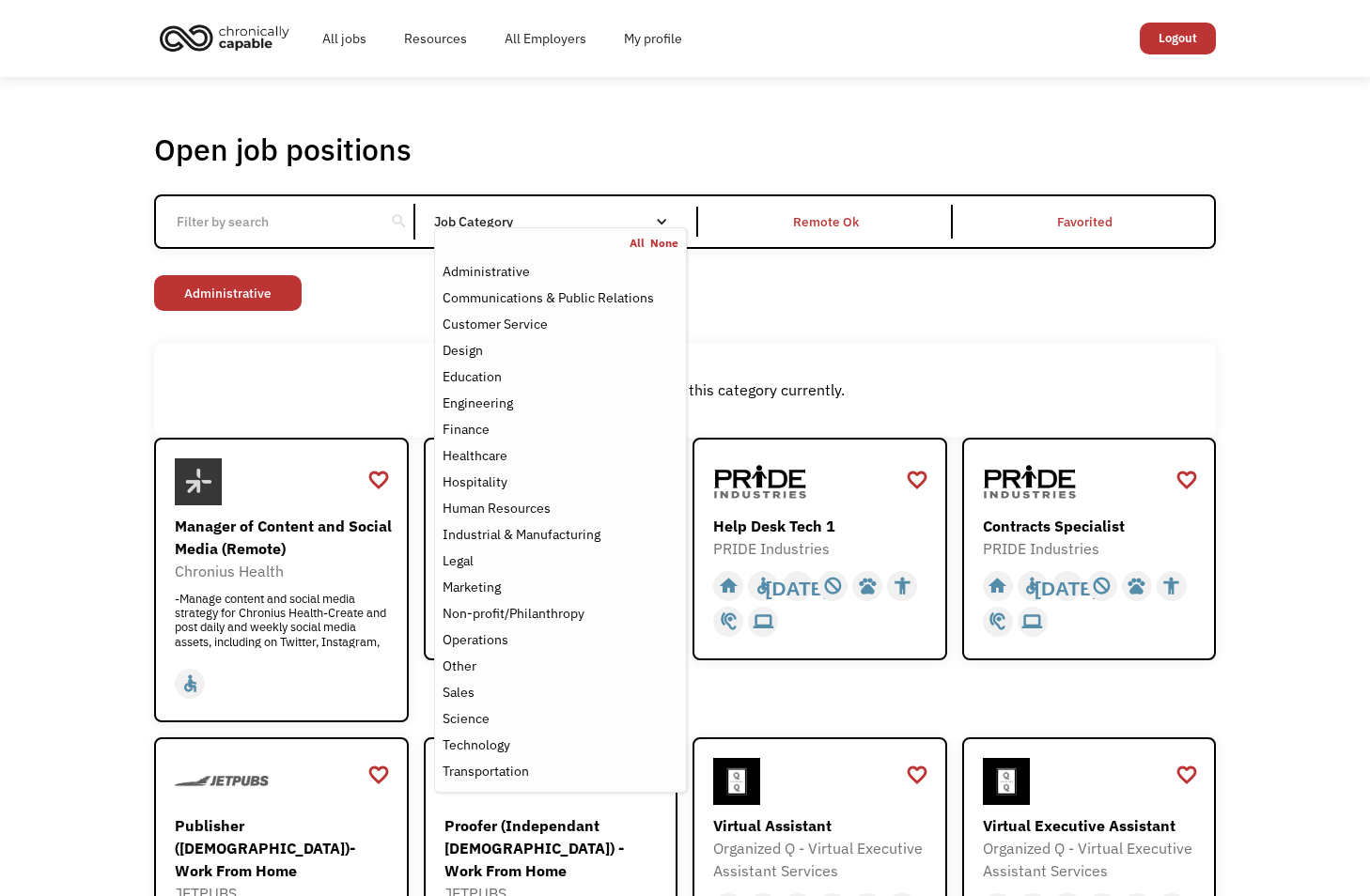
click at [806, 301] on div "Non-profit/Philanthropy Other Transportation Technology Science Sales Operation…" at bounding box center [685, 295] width 1062 height 40
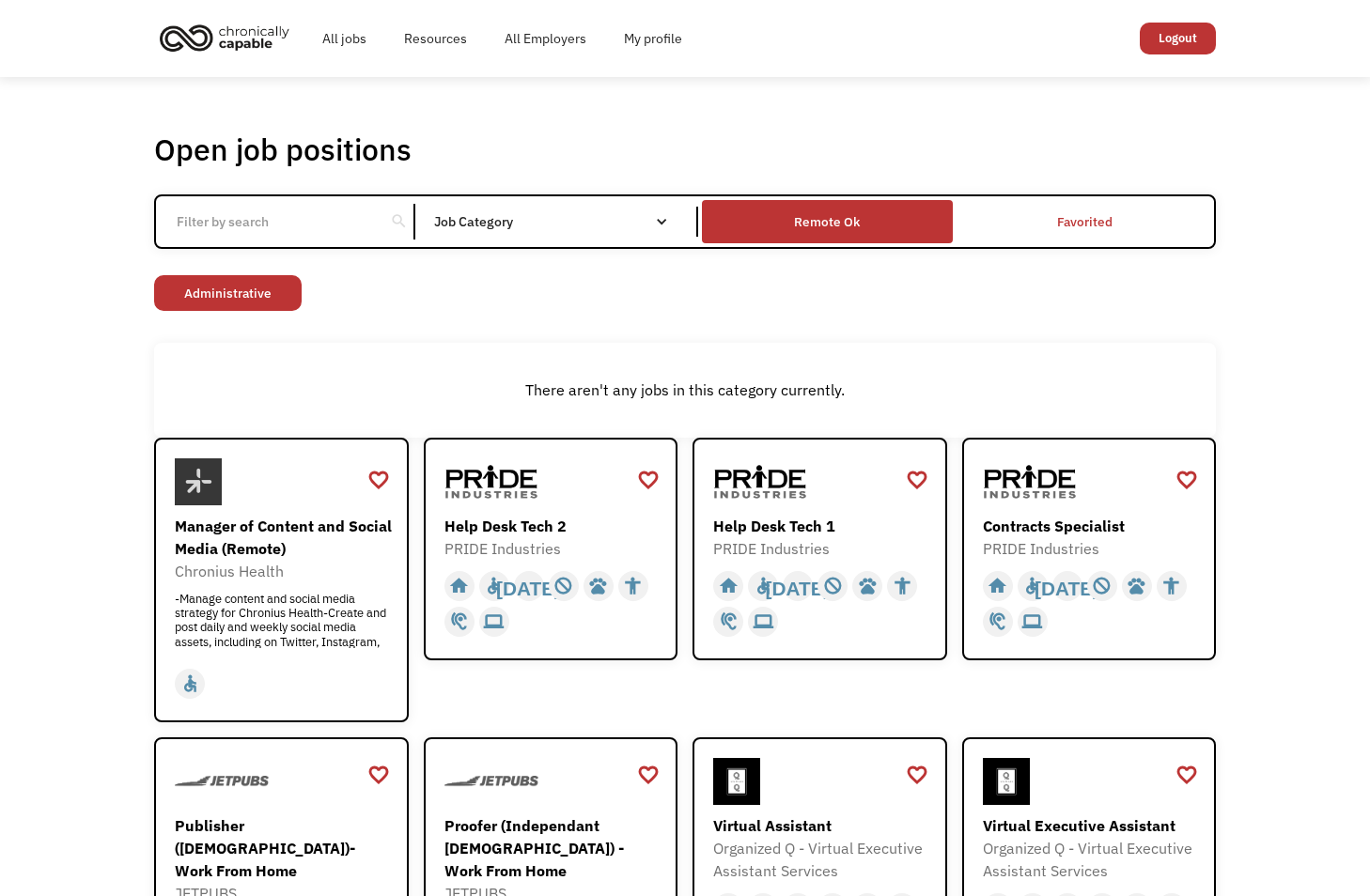
click at [805, 220] on div "Remote Ok" at bounding box center [827, 221] width 65 height 22
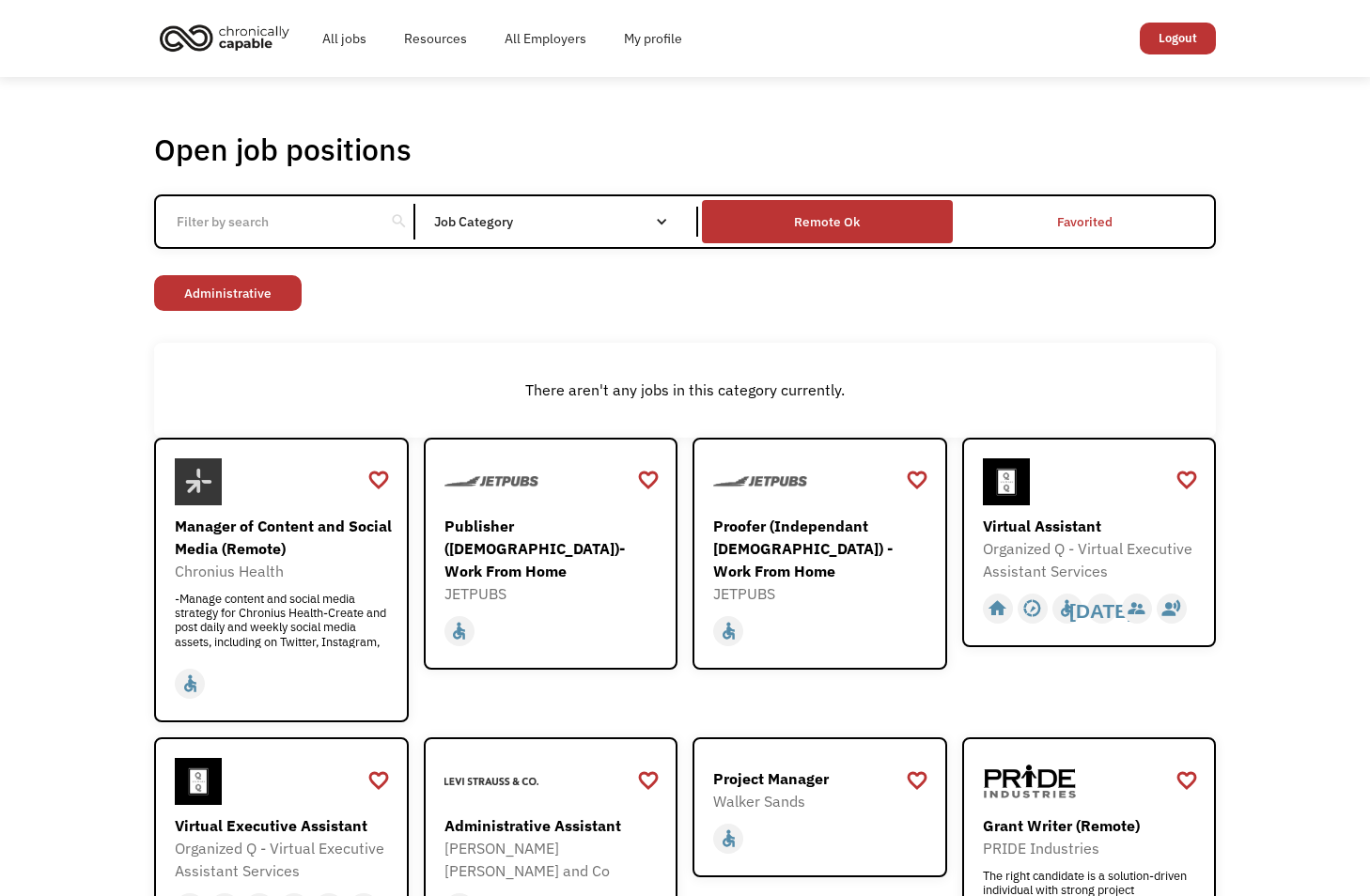
click at [798, 216] on div "Remote Ok" at bounding box center [827, 221] width 65 height 22
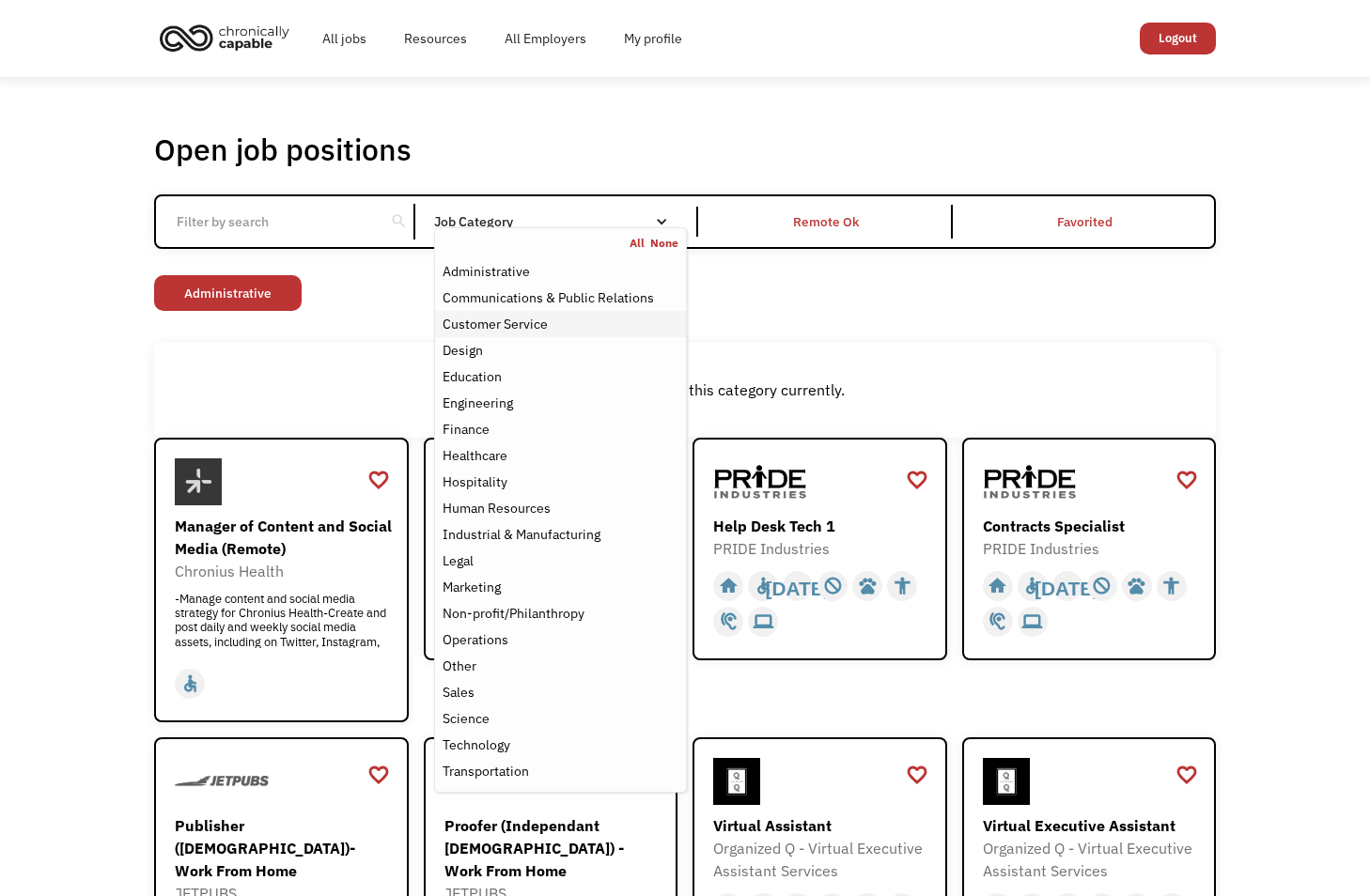
click at [604, 315] on div "Customer Service" at bounding box center [560, 323] width 236 height 22
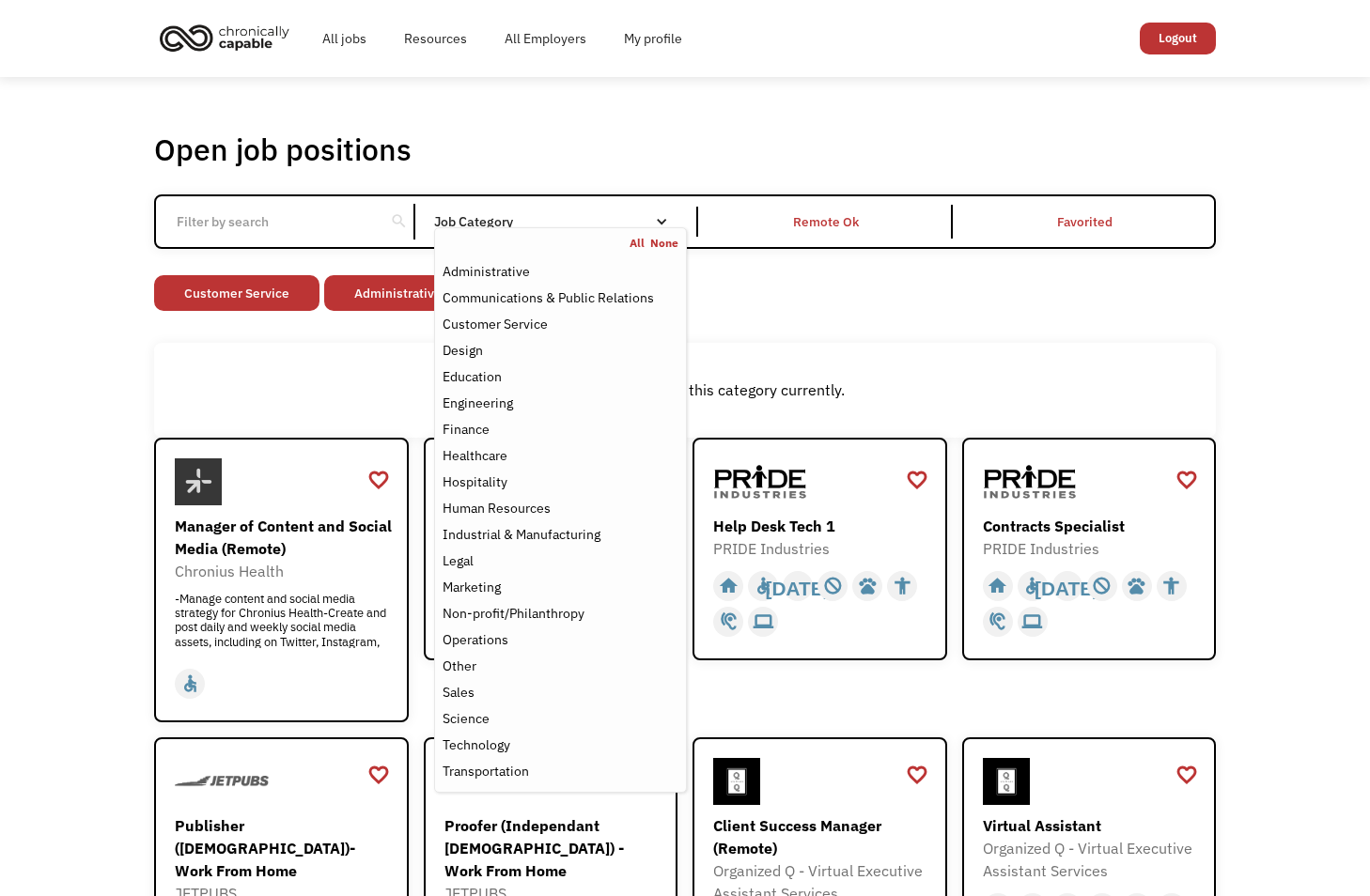
click at [738, 282] on div "Non-profit/Philanthropy Other Transportation Technology Science Sales Operation…" at bounding box center [685, 295] width 1062 height 40
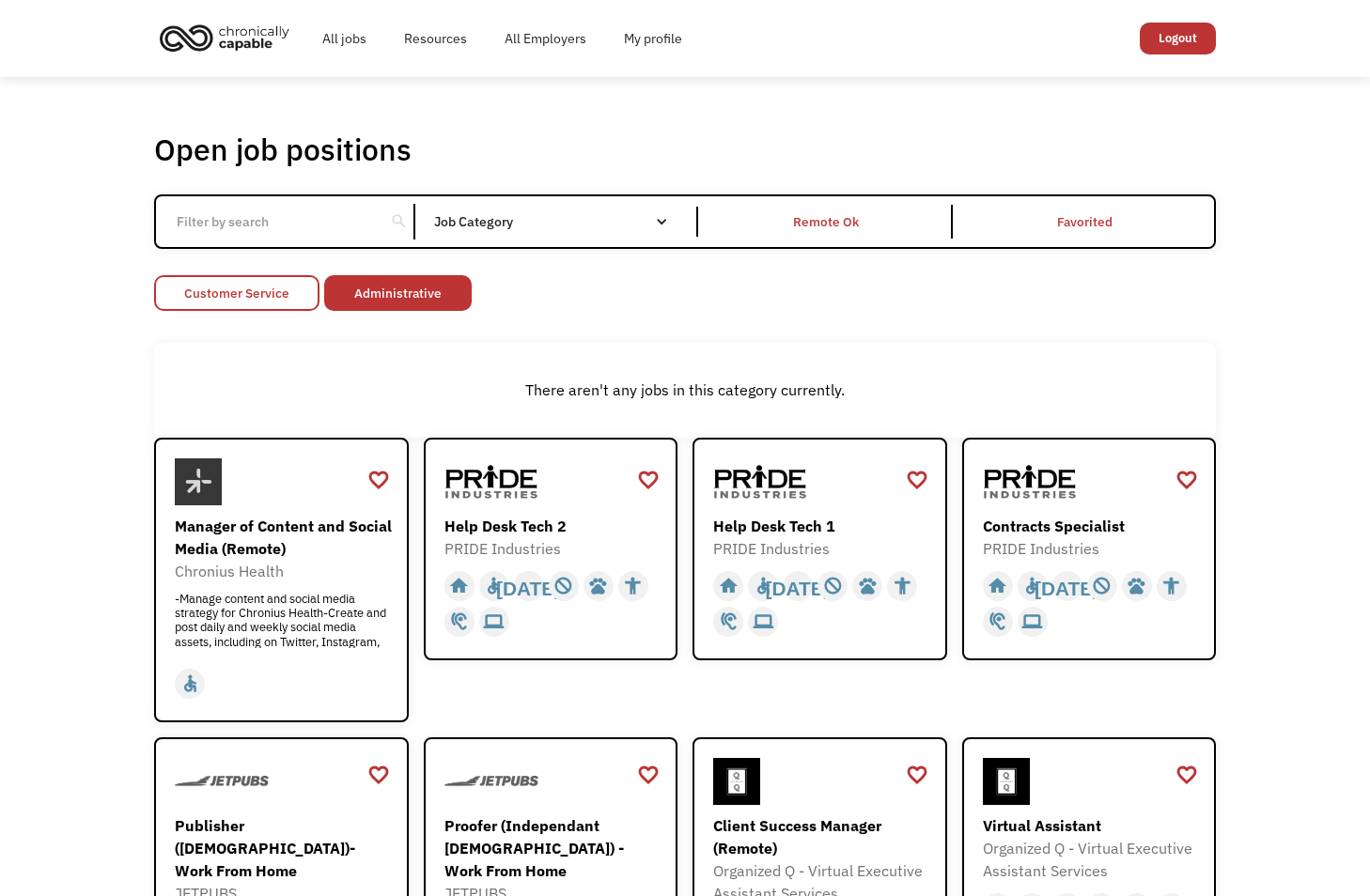
click at [234, 283] on link "Customer Service" at bounding box center [237, 293] width 166 height 36
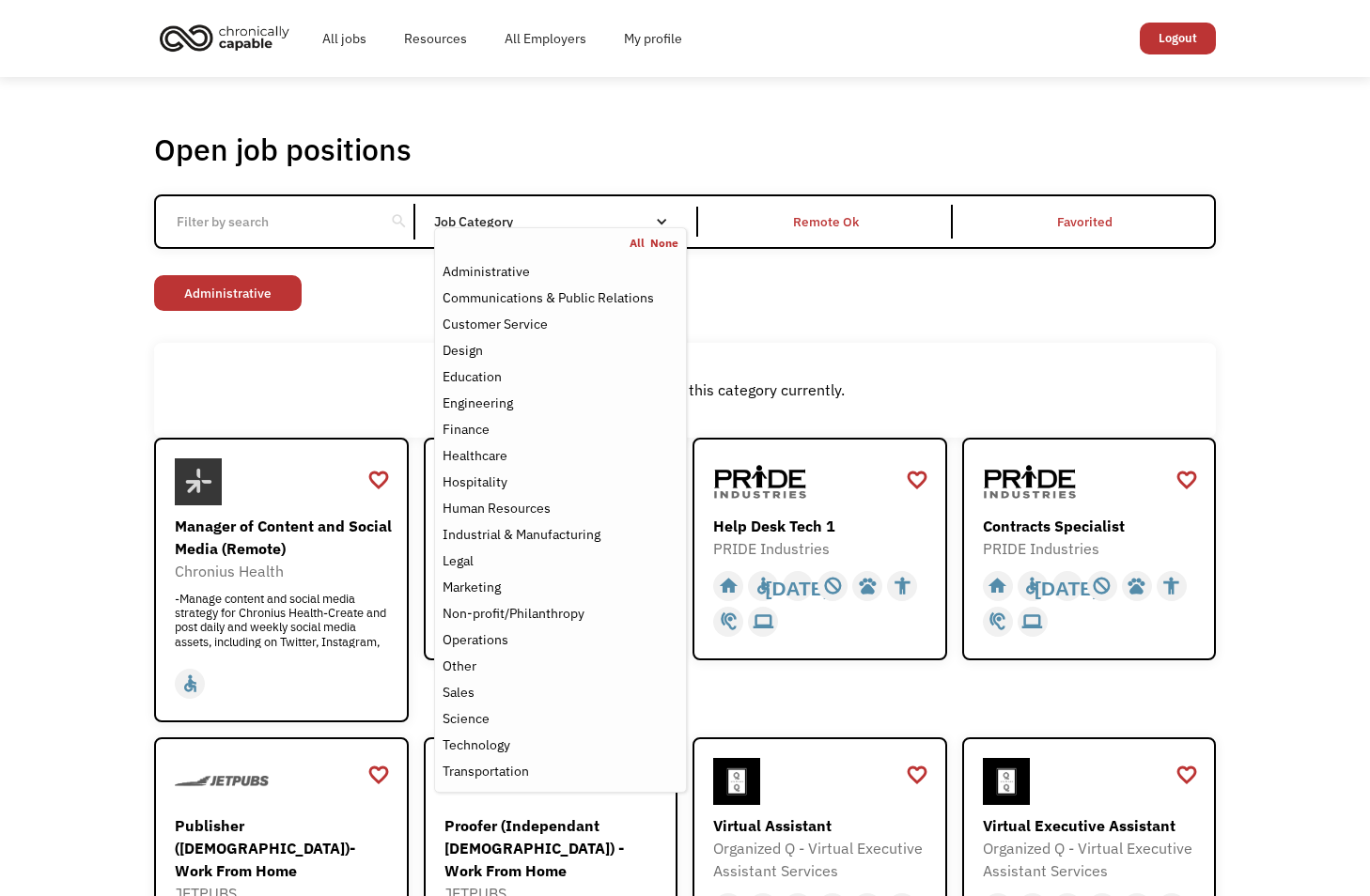
click at [638, 208] on div "Job Category" at bounding box center [560, 221] width 253 height 30
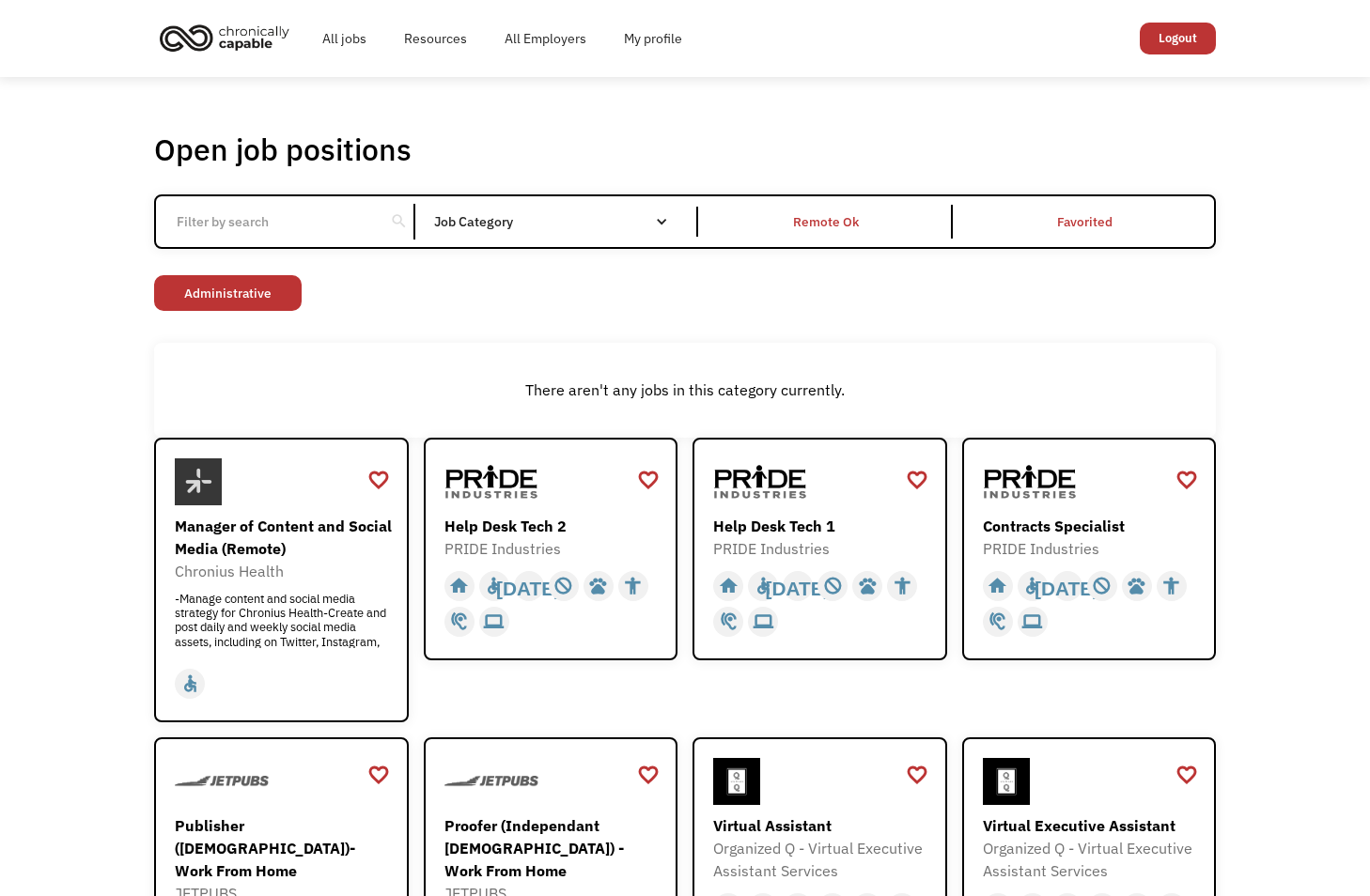
click at [655, 217] on div "Email Form" at bounding box center [661, 222] width 13 height 13
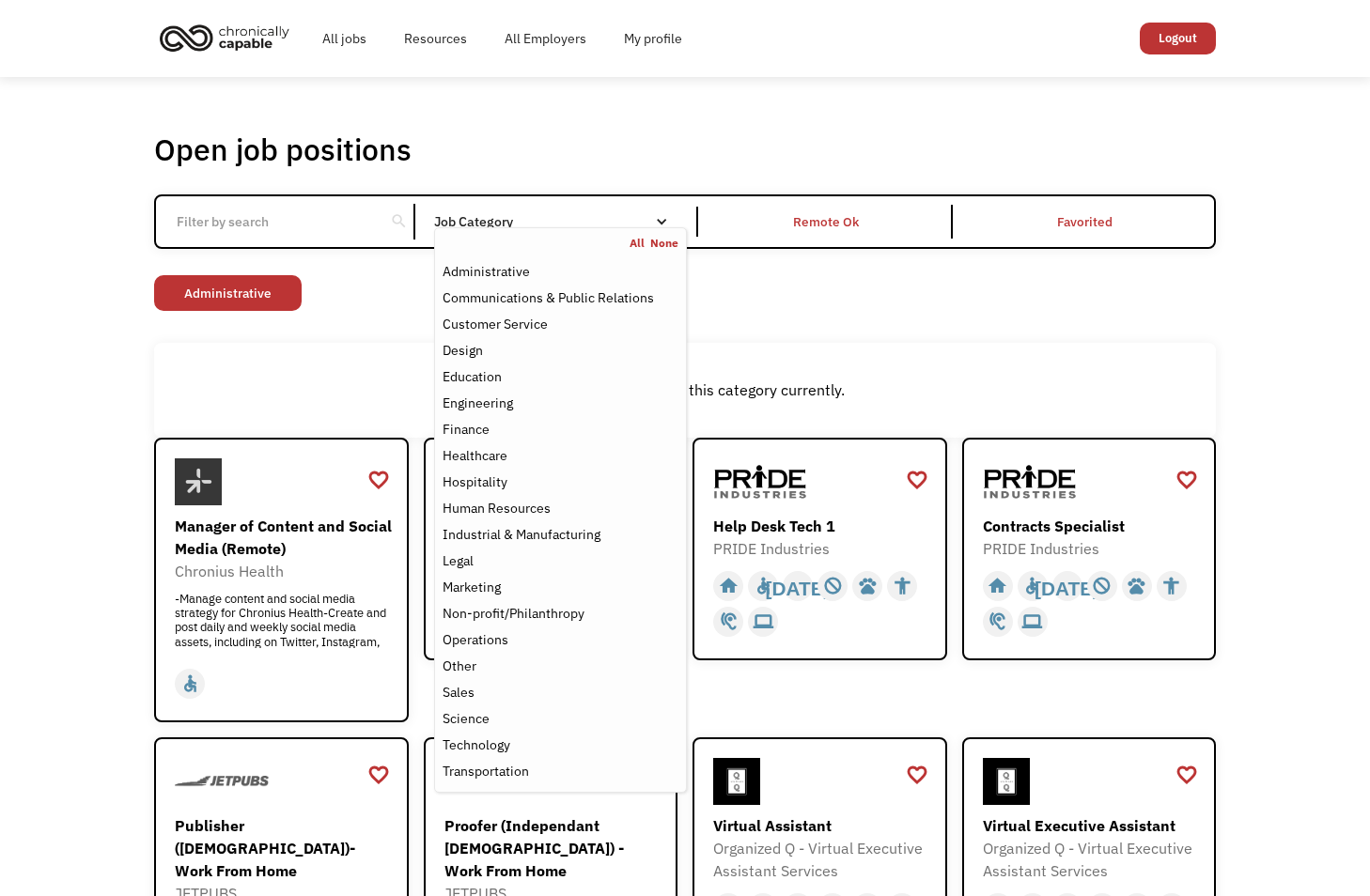
click at [638, 239] on link "All" at bounding box center [639, 243] width 20 height 15
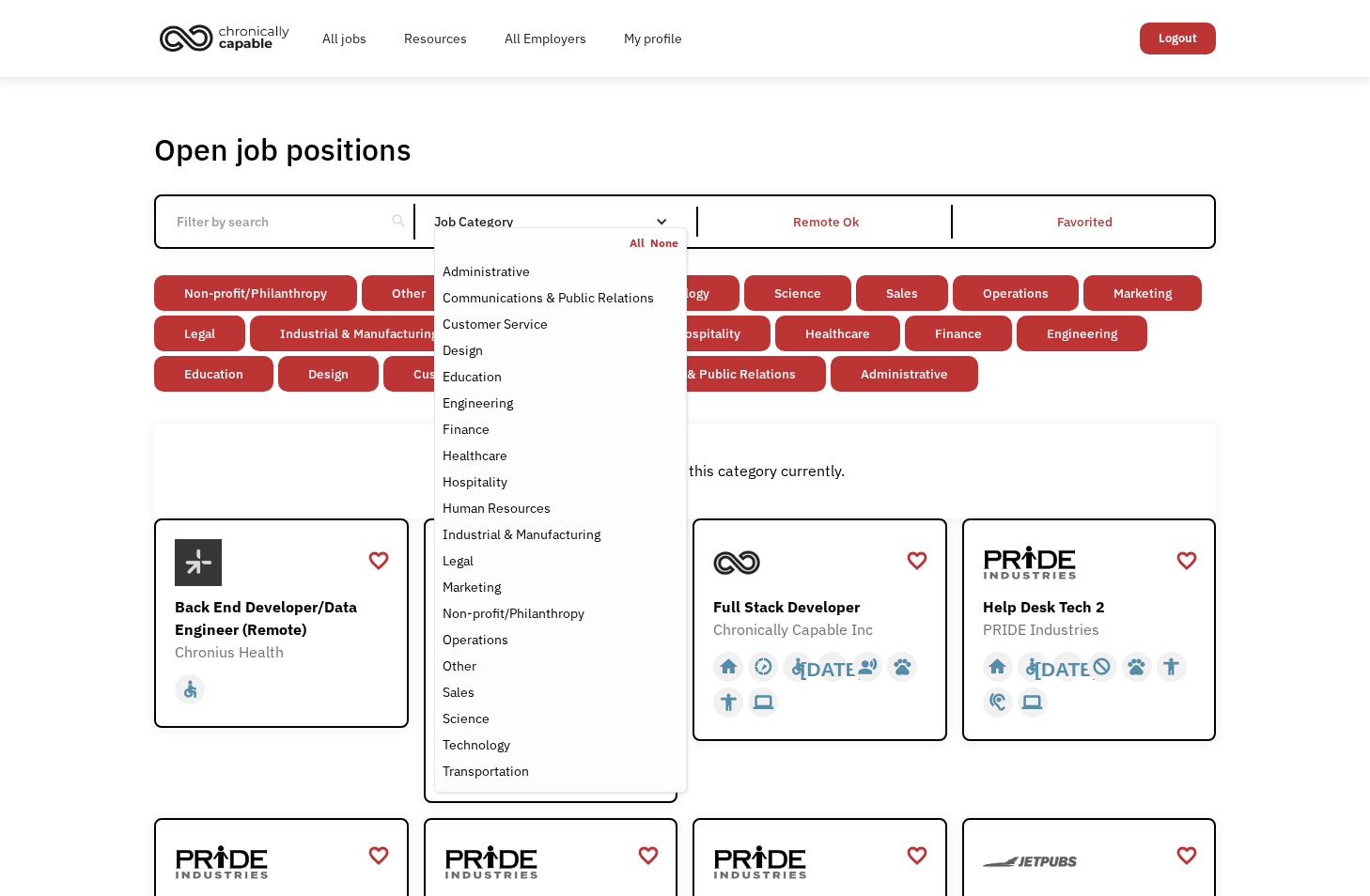
click at [1110, 388] on div "Non-profit/Philanthropy Other Transportation Technology Science Sales Operation…" at bounding box center [685, 336] width 1062 height 121
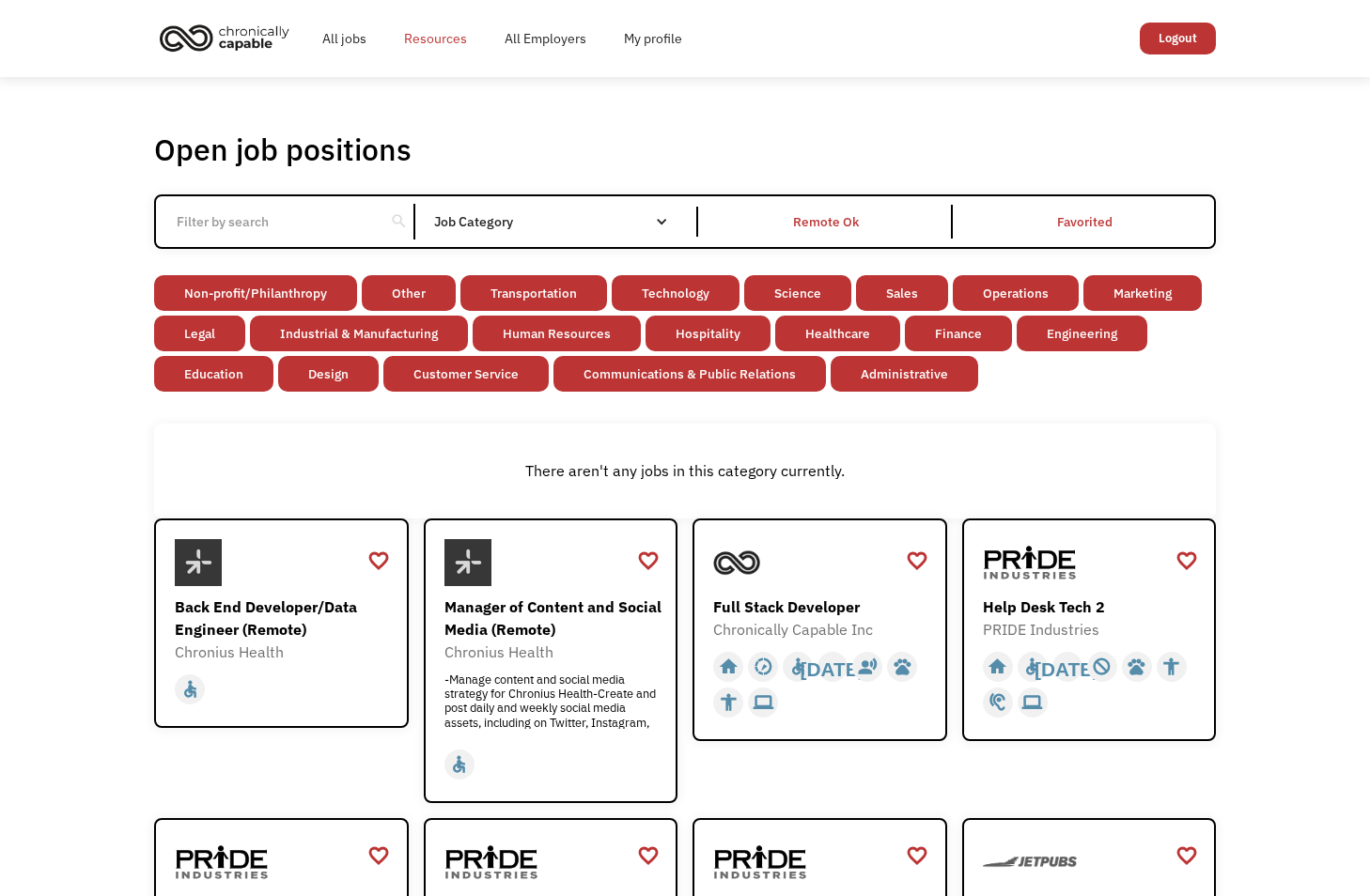
click at [445, 37] on link "Resources" at bounding box center [435, 38] width 100 height 60
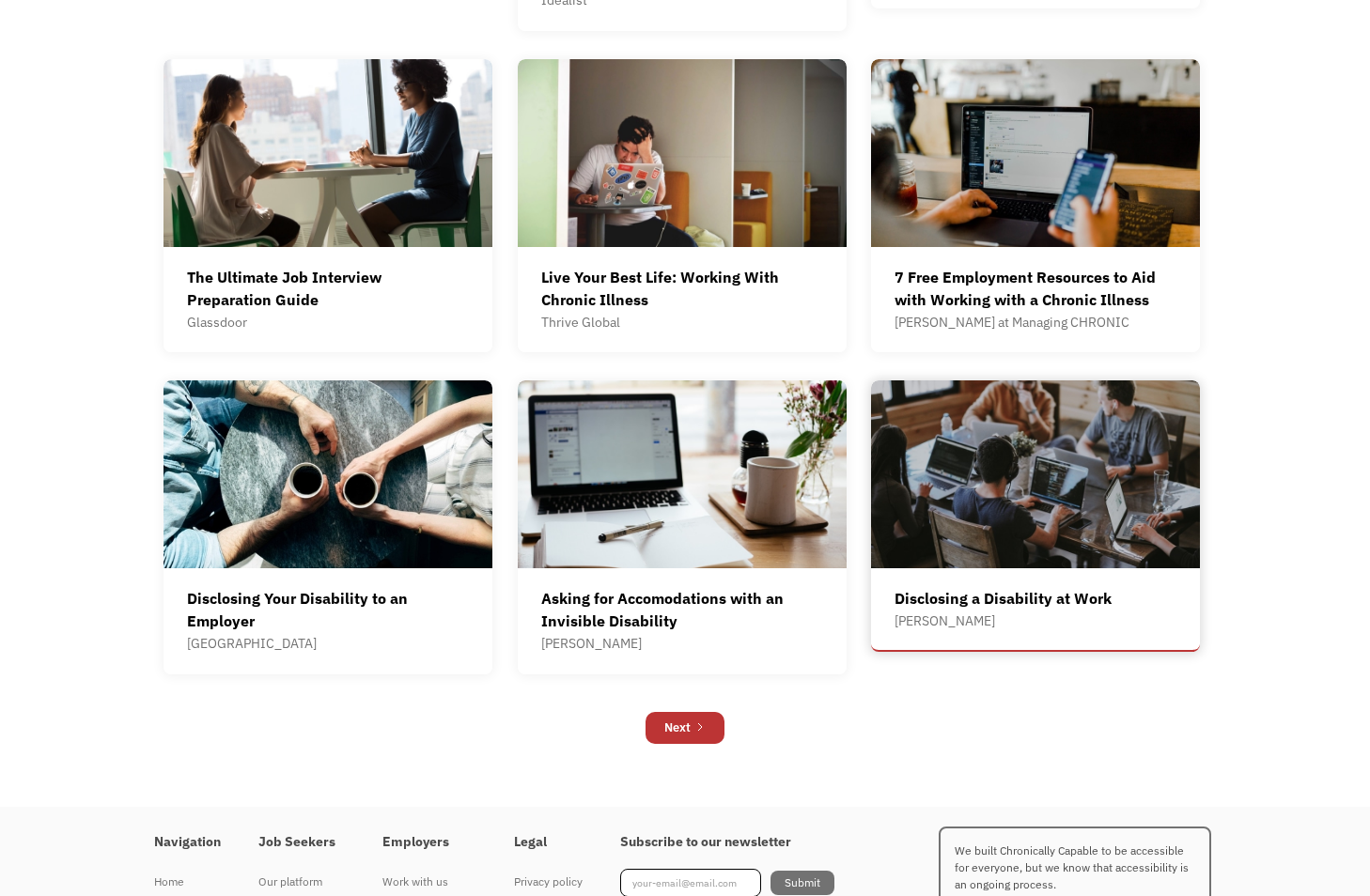
scroll to position [939, 0]
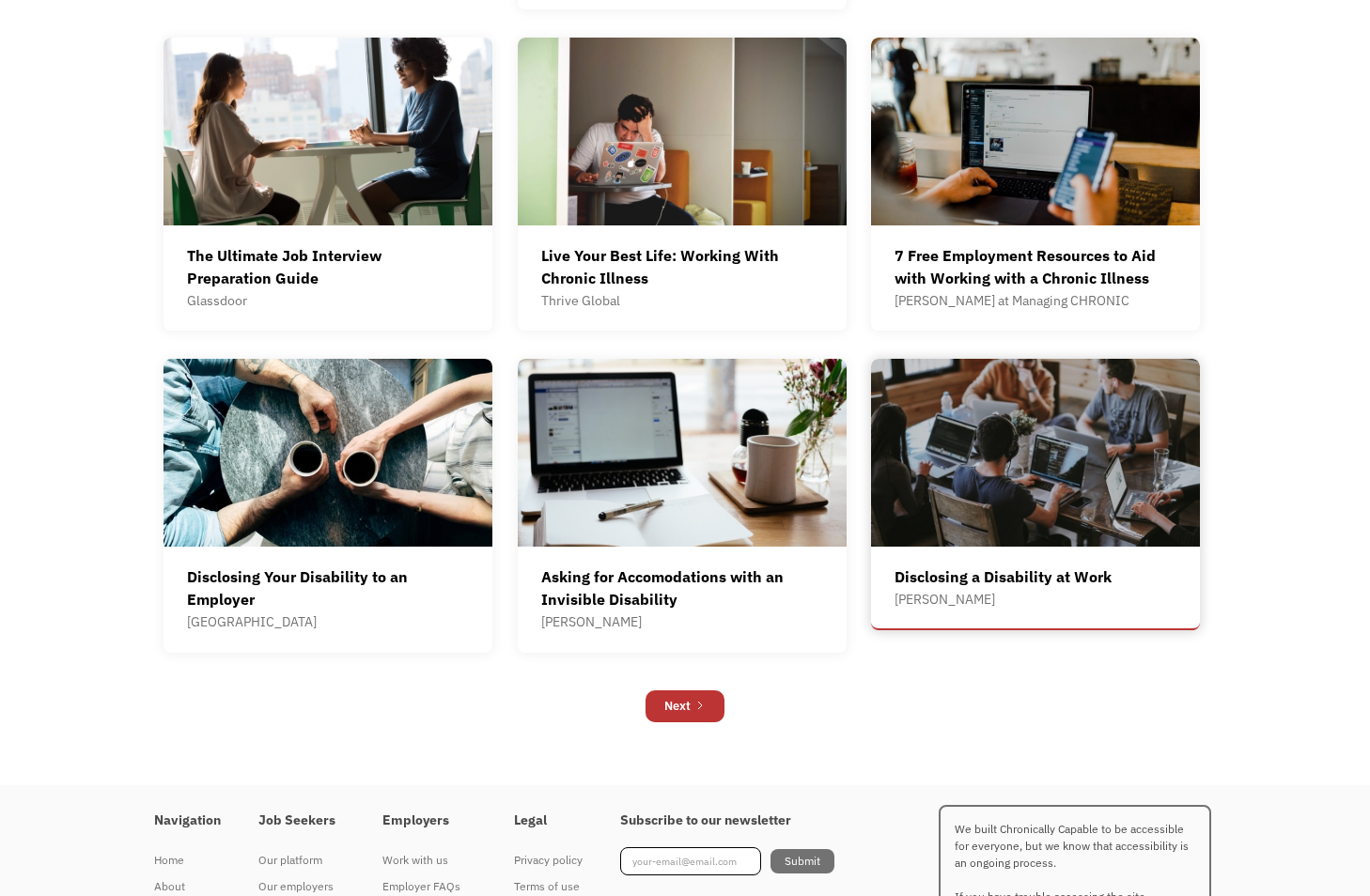
click at [1036, 560] on div "Disclosing a Disability at Work [PERSON_NAME] Though one in four adults experie…" at bounding box center [1002, 592] width 217 height 72
